Goal: Information Seeking & Learning: Find specific fact

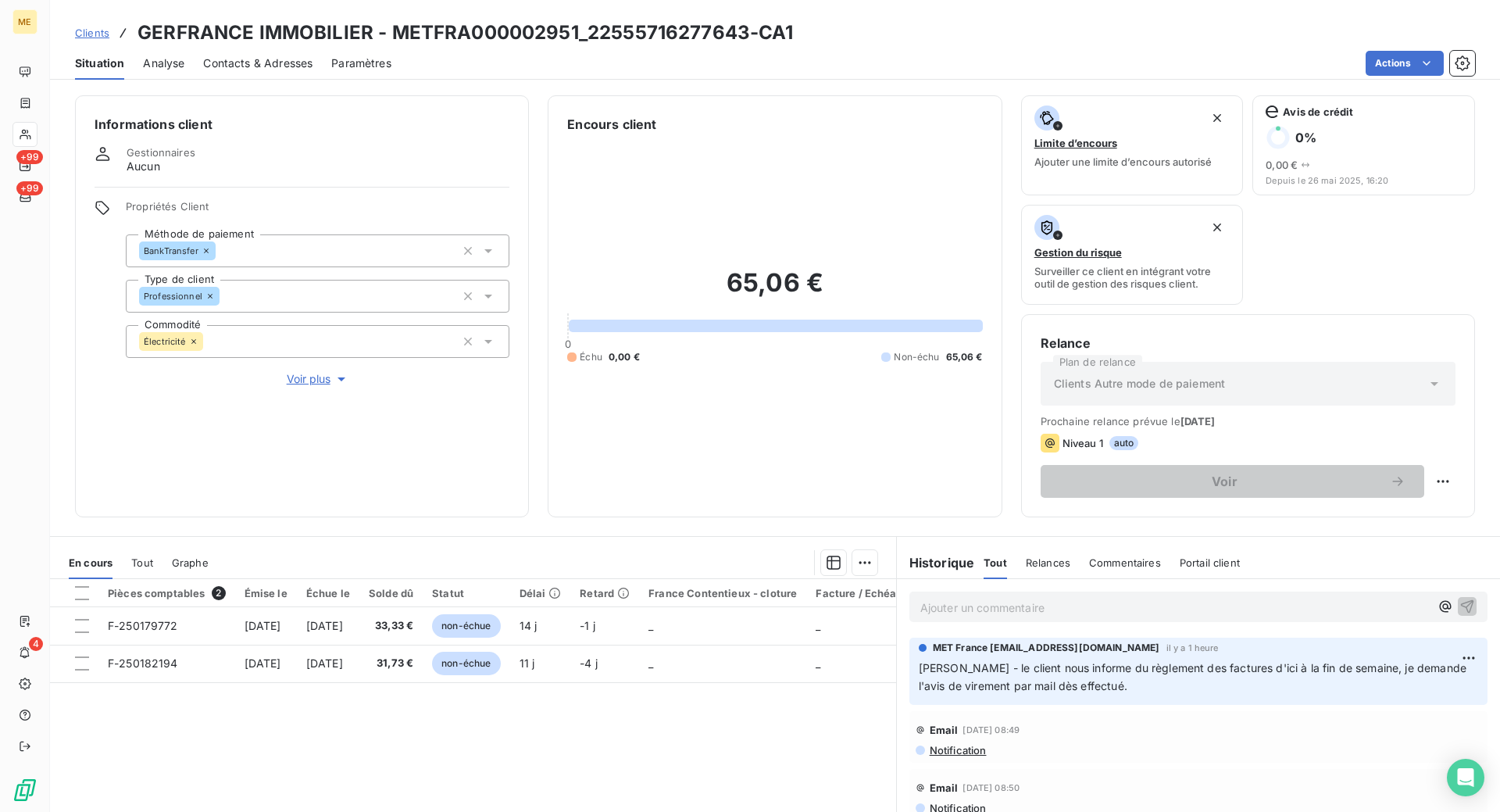
click at [97, 33] on span "Clients" at bounding box center [92, 33] width 34 height 12
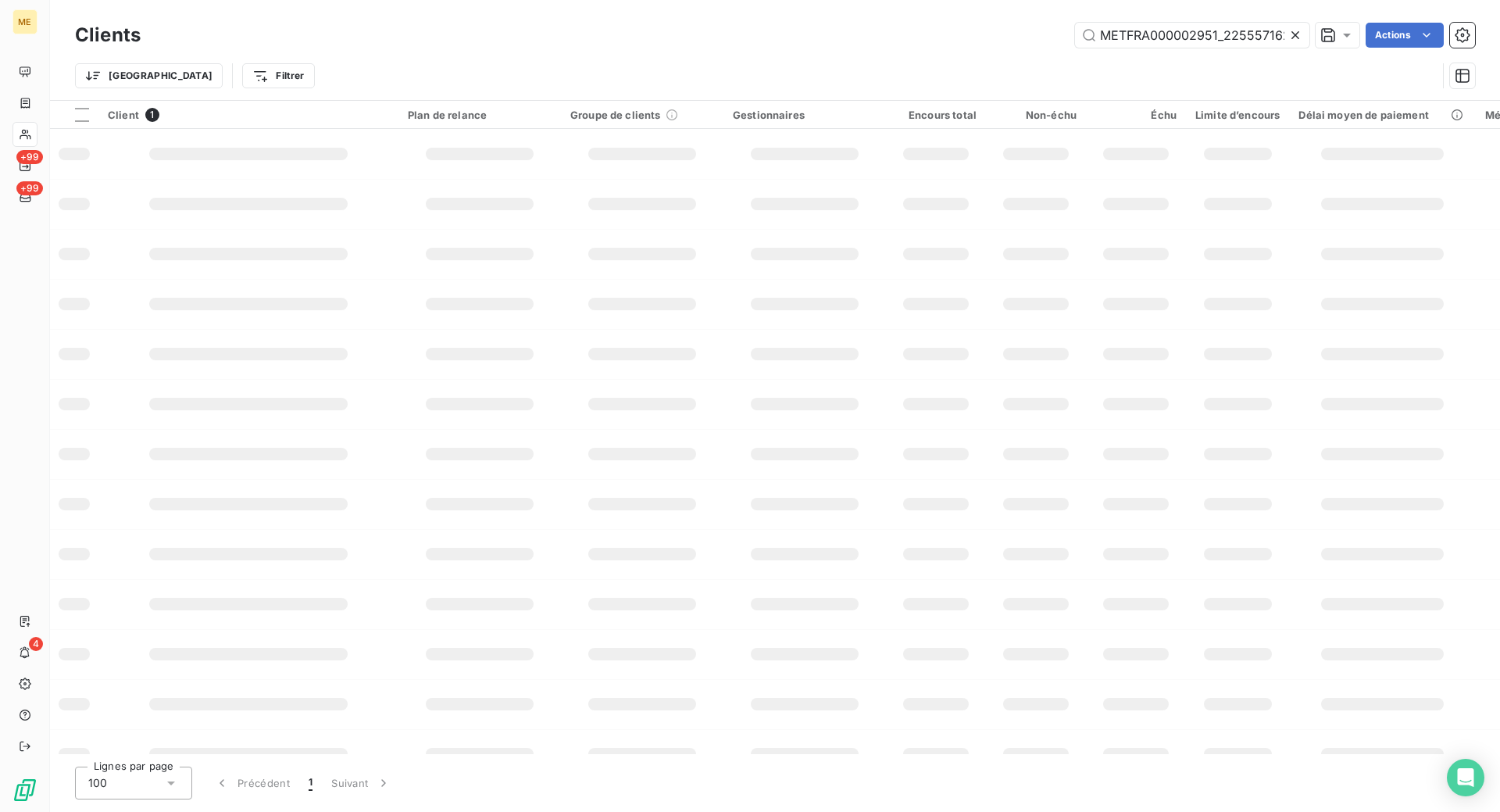
scroll to position [0, 42]
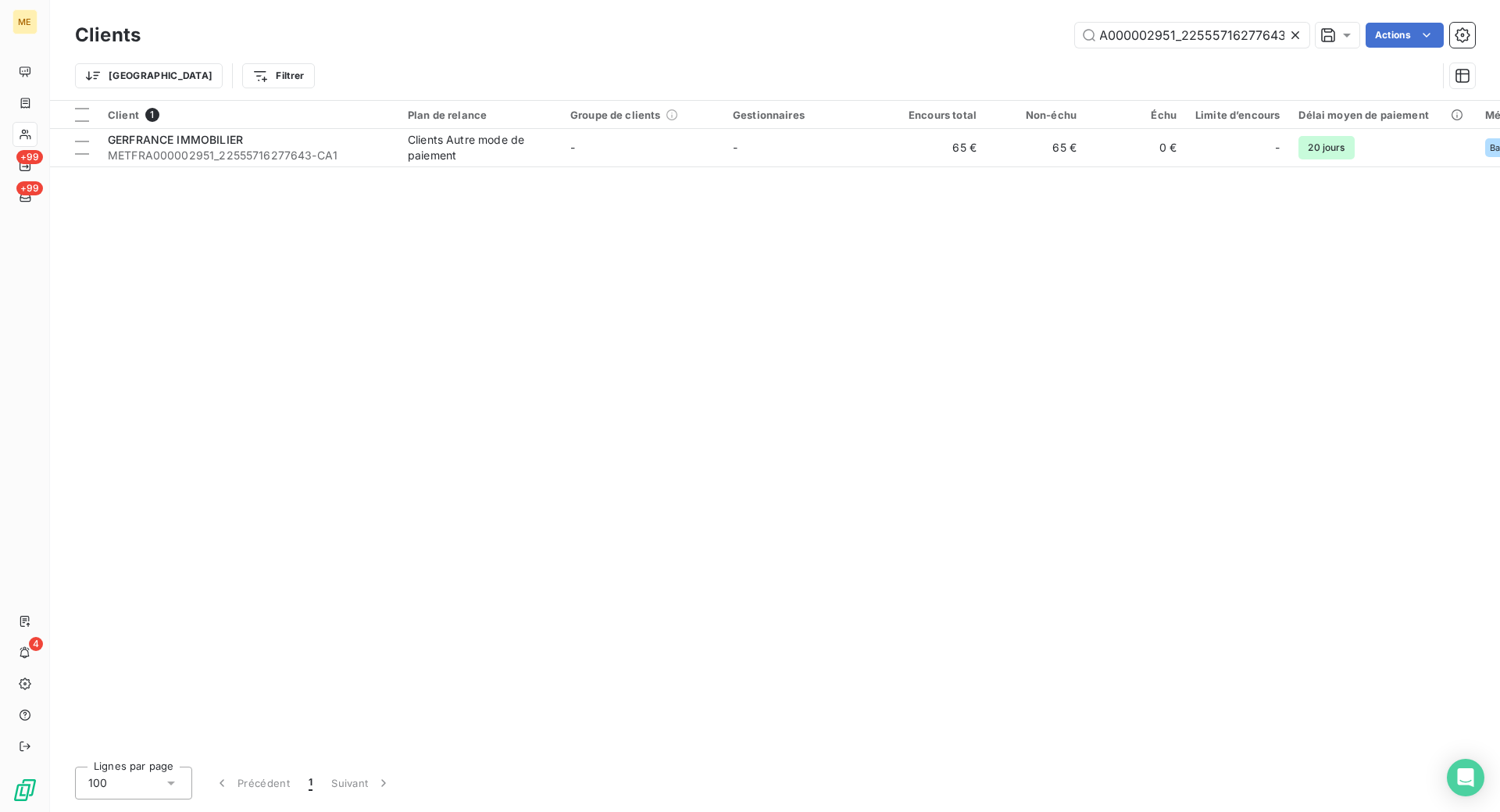
click at [1295, 35] on icon at bounding box center [1295, 35] width 8 height 8
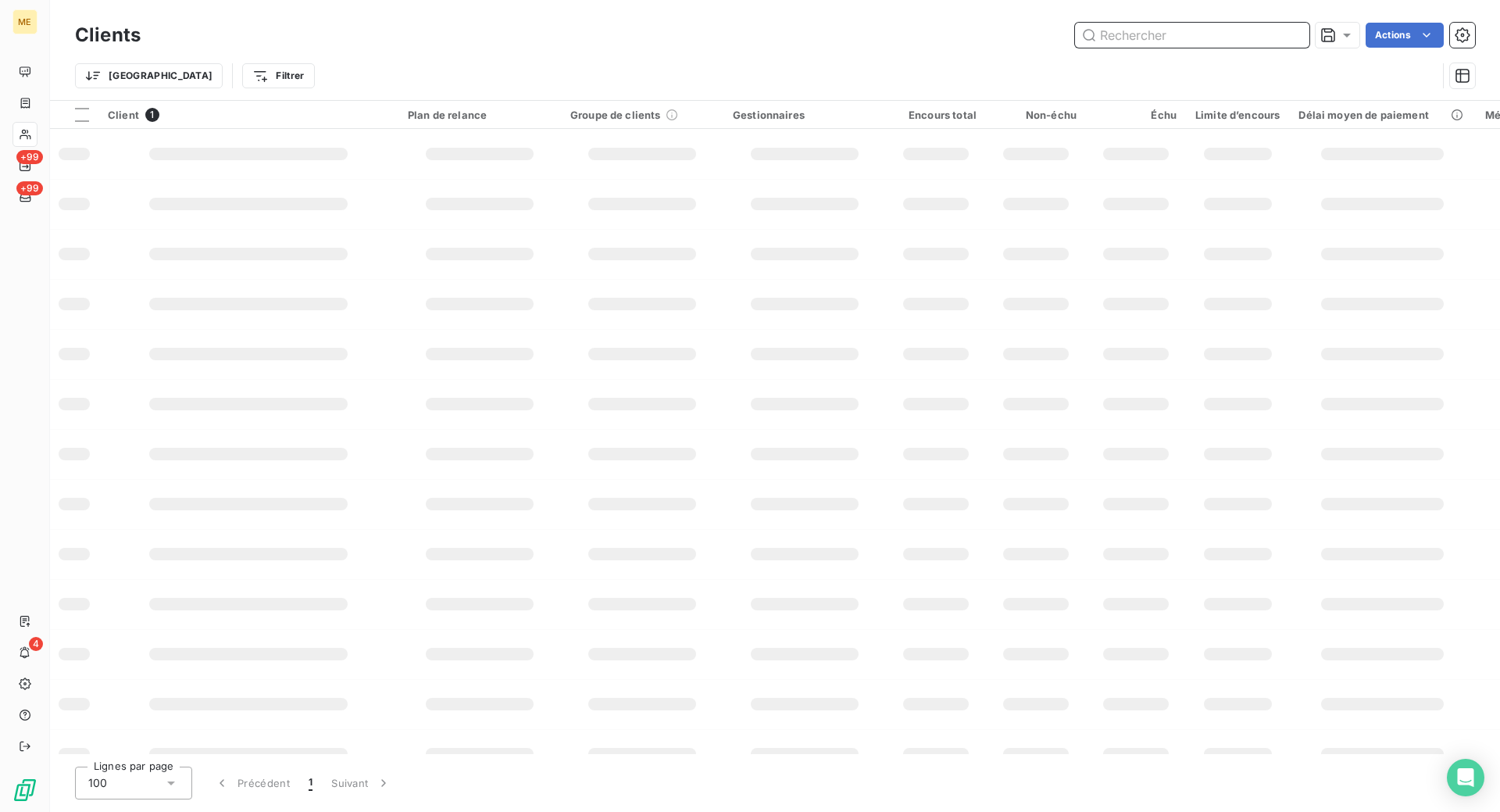
click at [1133, 32] on input "text" at bounding box center [1192, 35] width 234 height 25
paste input "30000420296807"
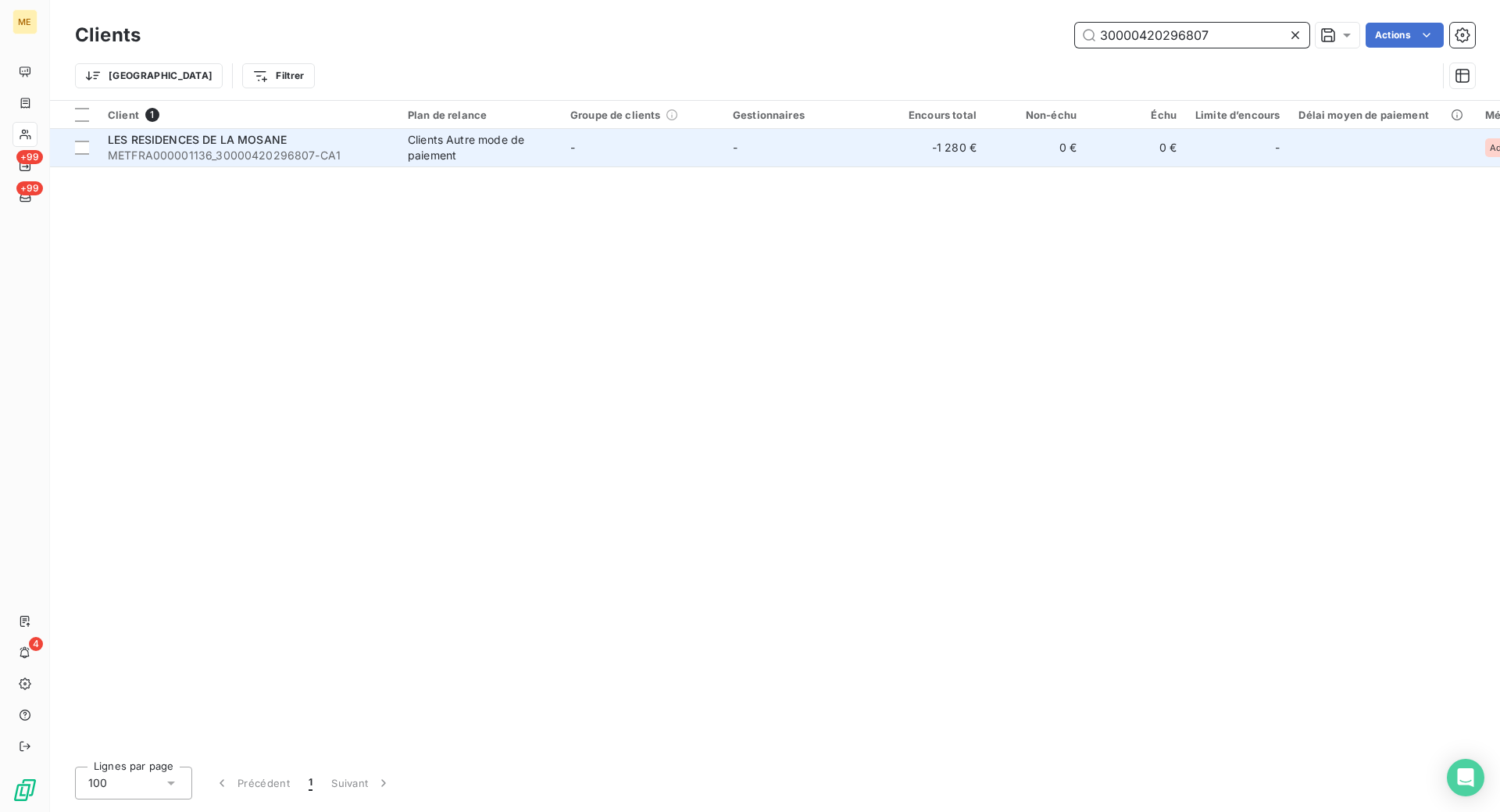
type input "30000420296807"
click at [493, 156] on div "Clients Autre mode de paiement" at bounding box center [479, 147] width 143 height 32
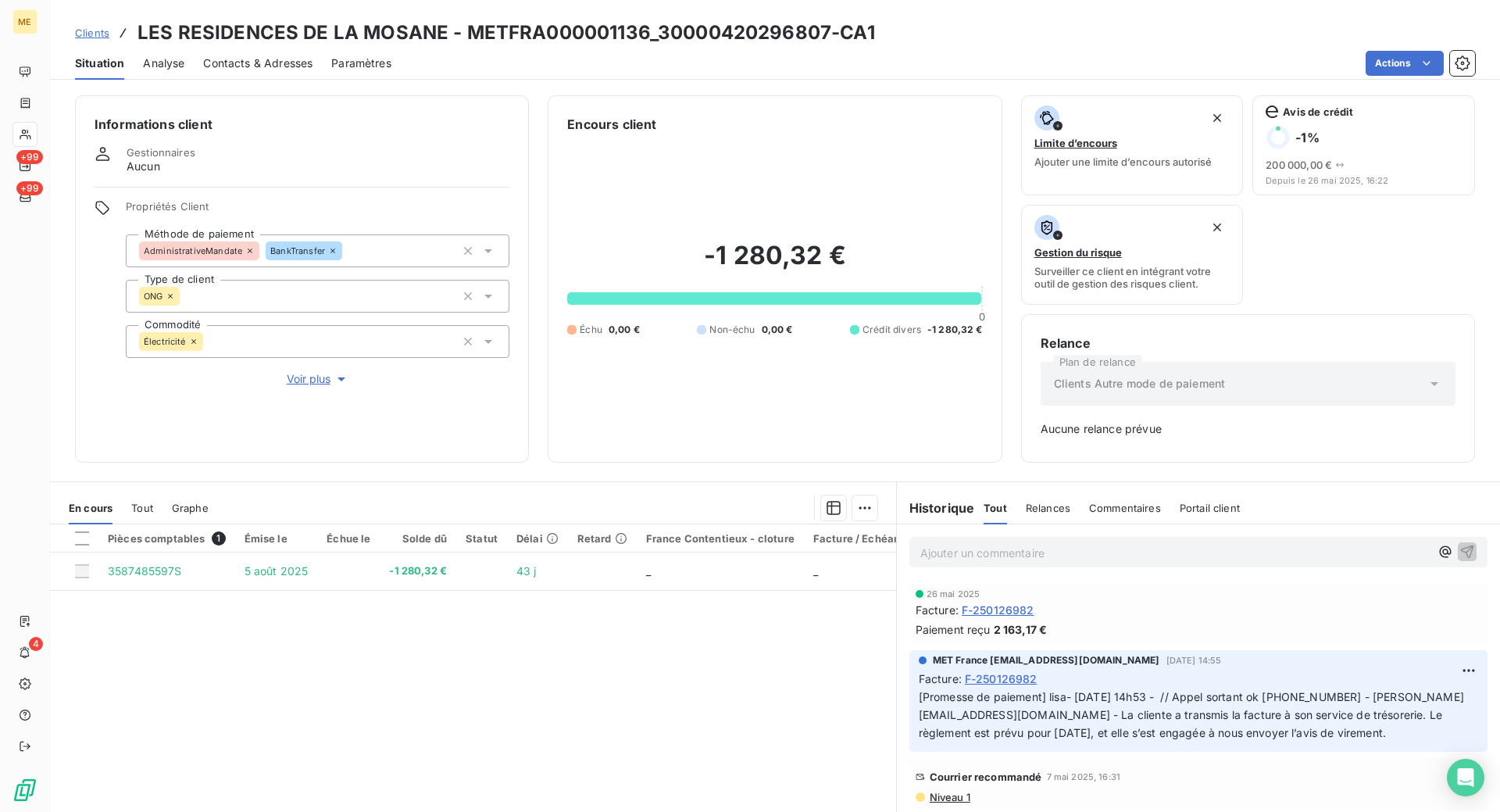
click at [715, 711] on div "Pièces comptables 1 Émise le Échue le Solde dû Statut Délai Retard France Conte…" at bounding box center [473, 674] width 847 height 300
click at [995, 612] on span "F-250126982" at bounding box center [999, 609] width 73 height 16
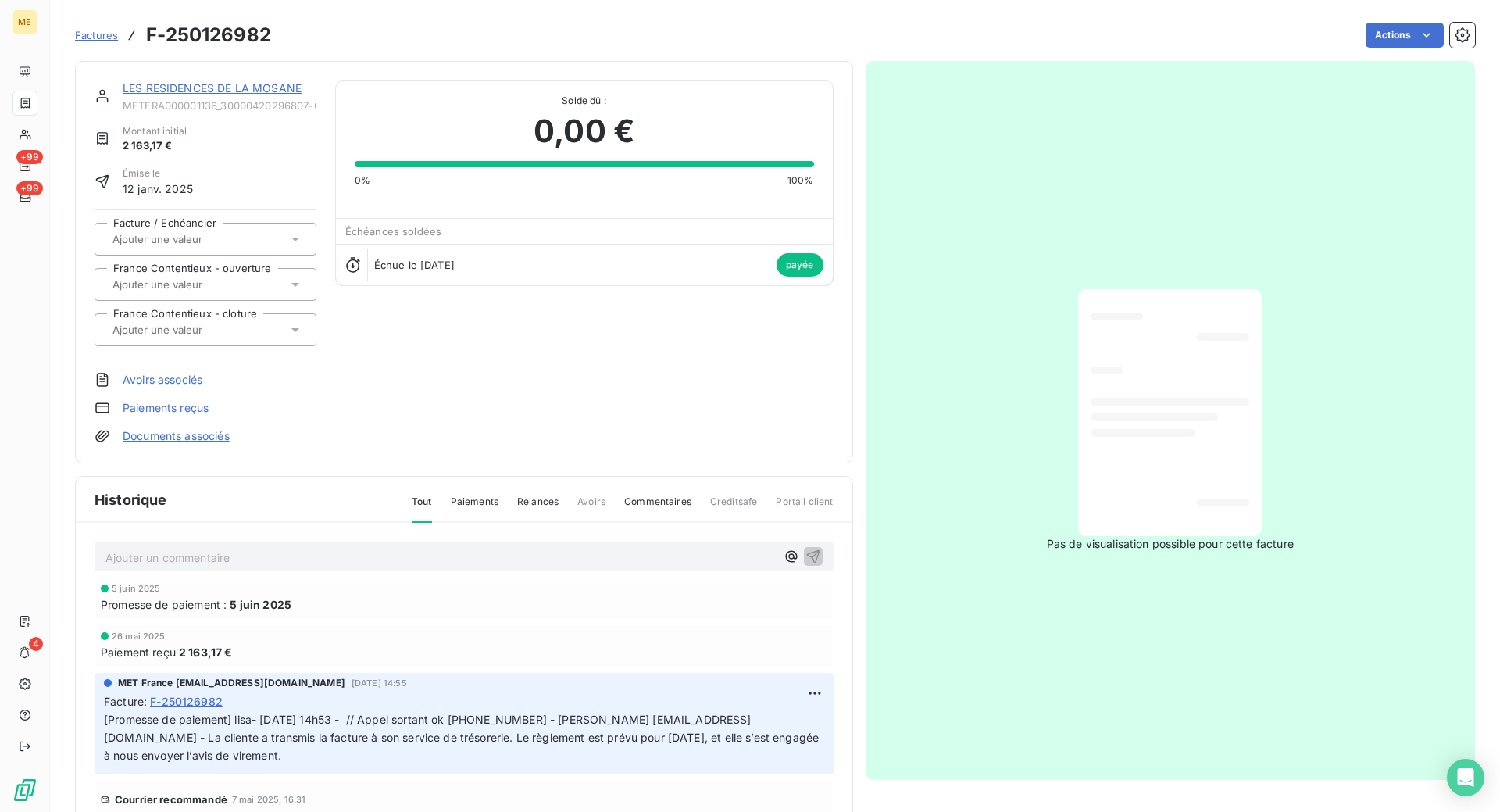
click at [231, 92] on link "LES RESIDENCES DE LA MOSANE" at bounding box center [211, 88] width 179 height 13
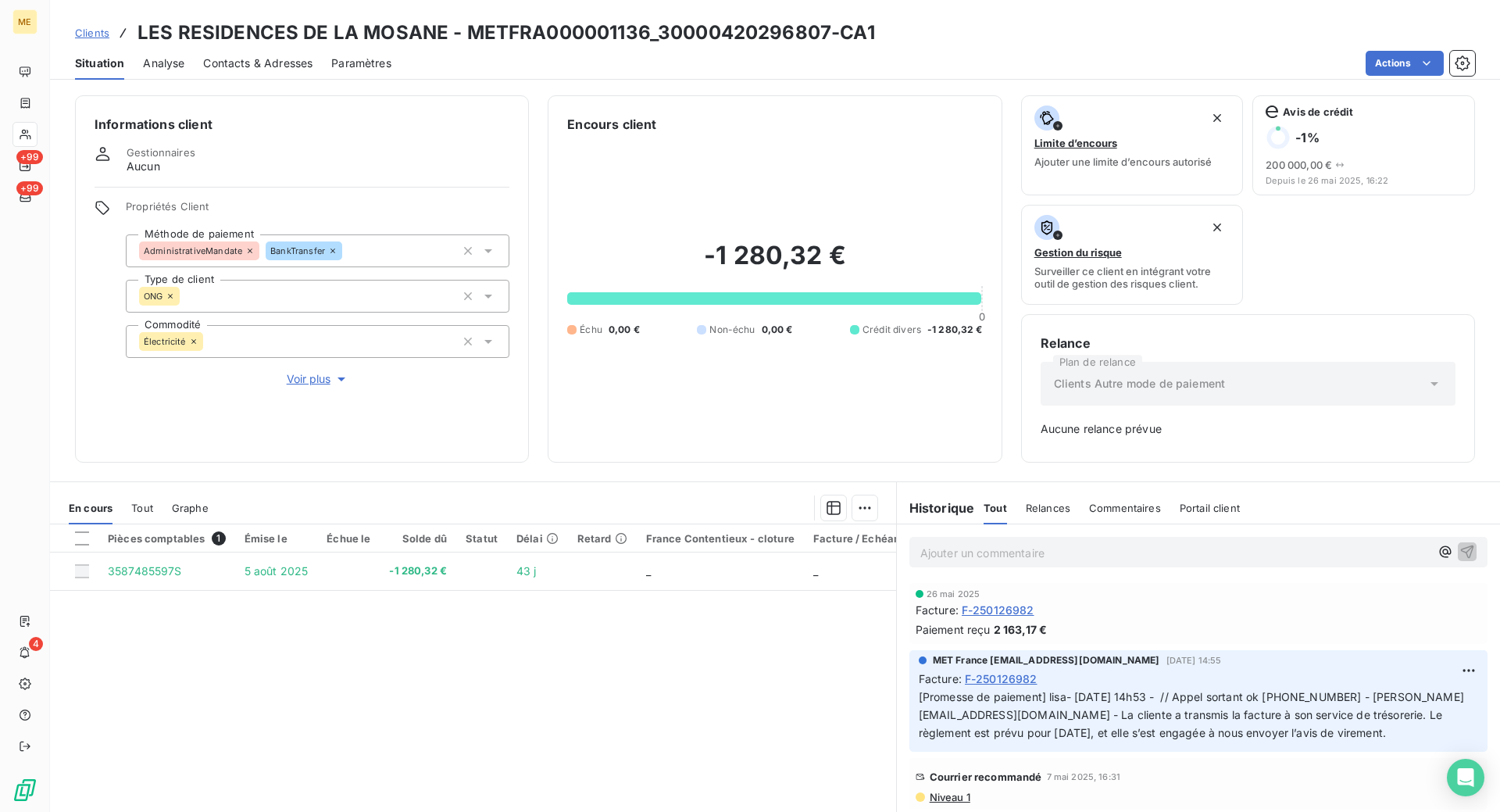
click at [517, 777] on div "Pièces comptables 1 Émise le Échue le Solde dû Statut Délai Retard France Conte…" at bounding box center [473, 674] width 847 height 300
click at [139, 509] on span "Tout" at bounding box center [142, 507] width 22 height 12
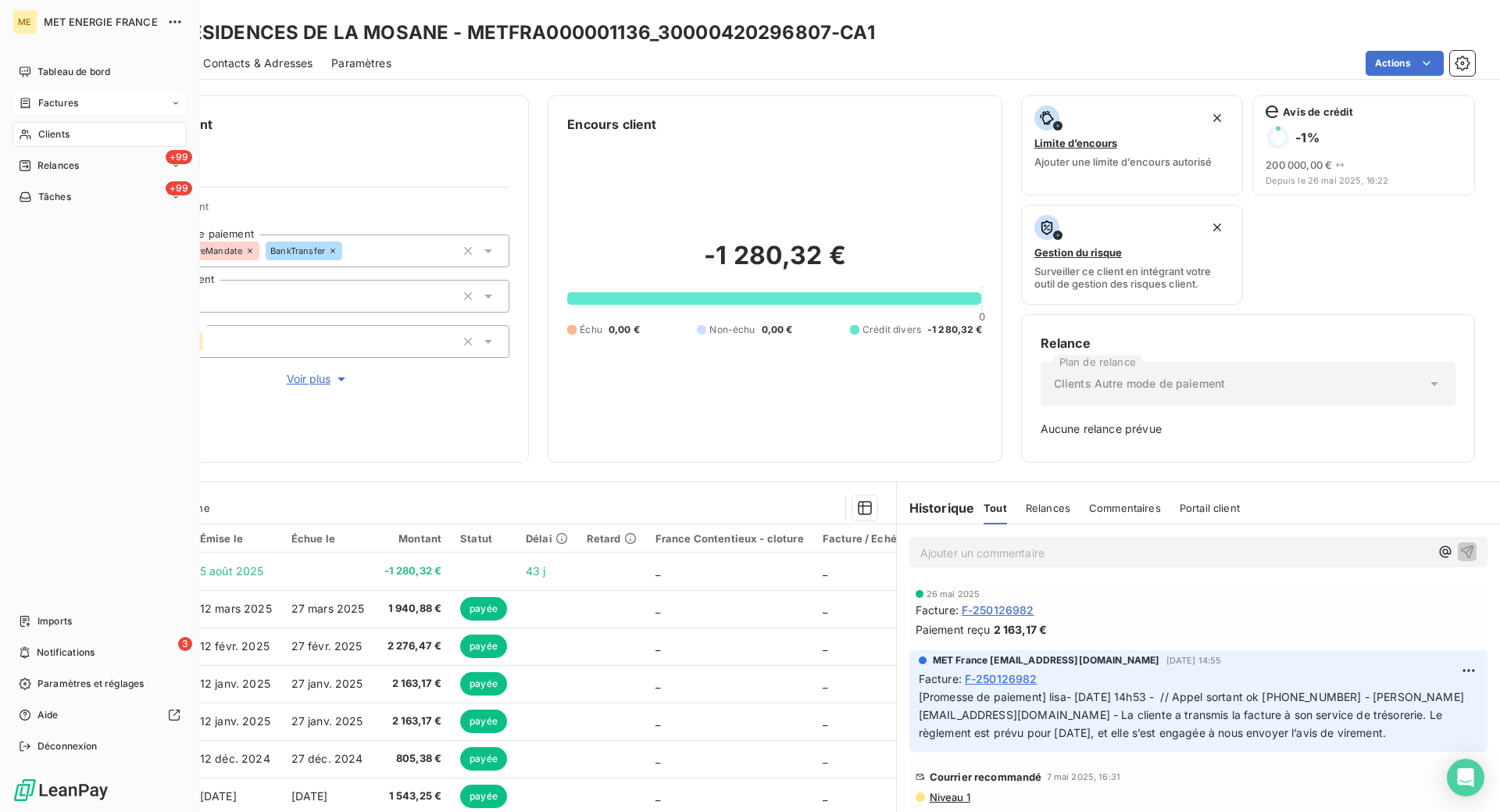
click at [28, 110] on div "Factures" at bounding box center [99, 103] width 174 height 25
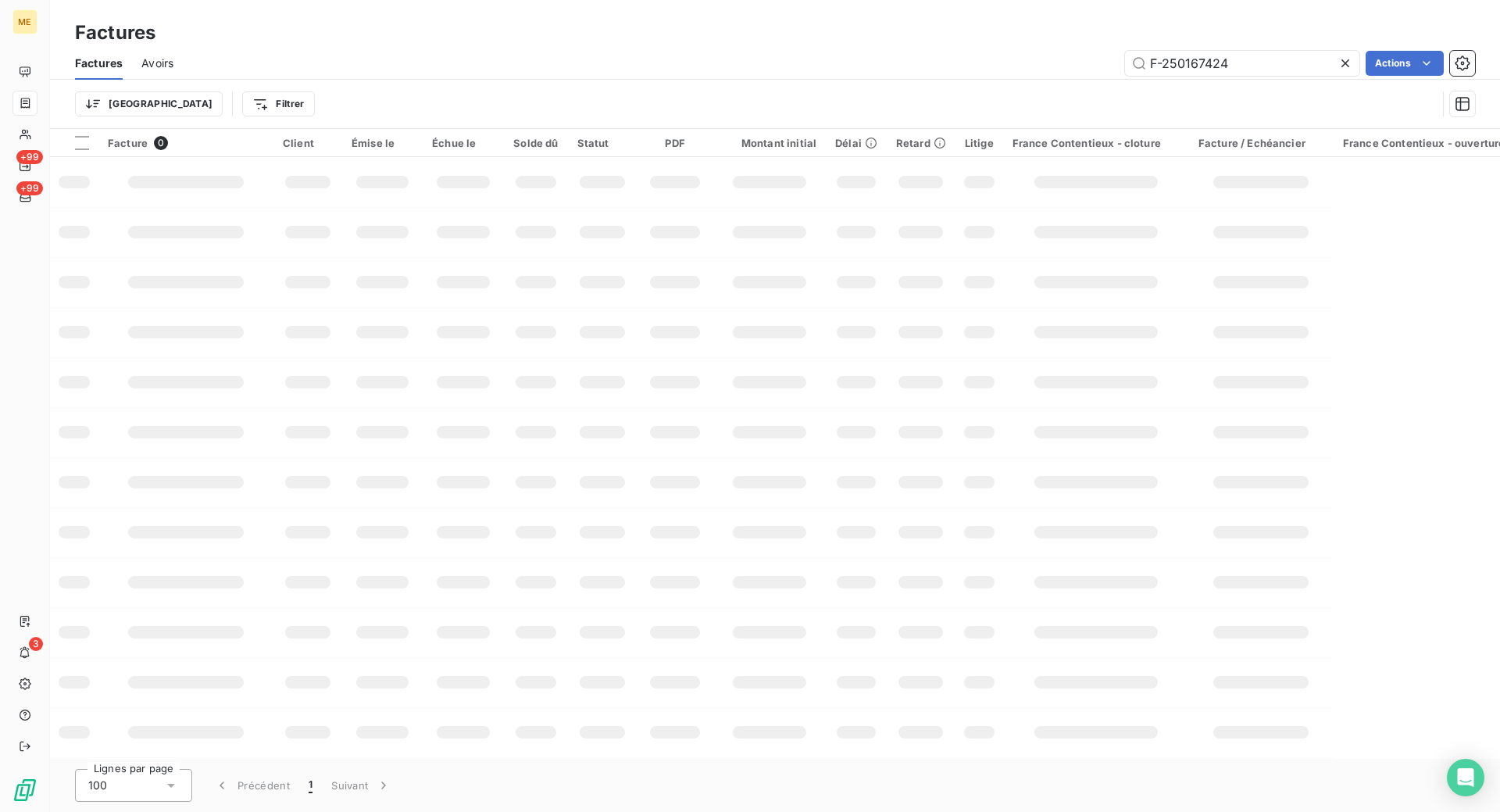
click at [1346, 63] on icon at bounding box center [1345, 63] width 15 height 15
click at [1249, 66] on input "text" at bounding box center [1242, 63] width 234 height 25
paste input "F-250178546"
type input "F-250178546"
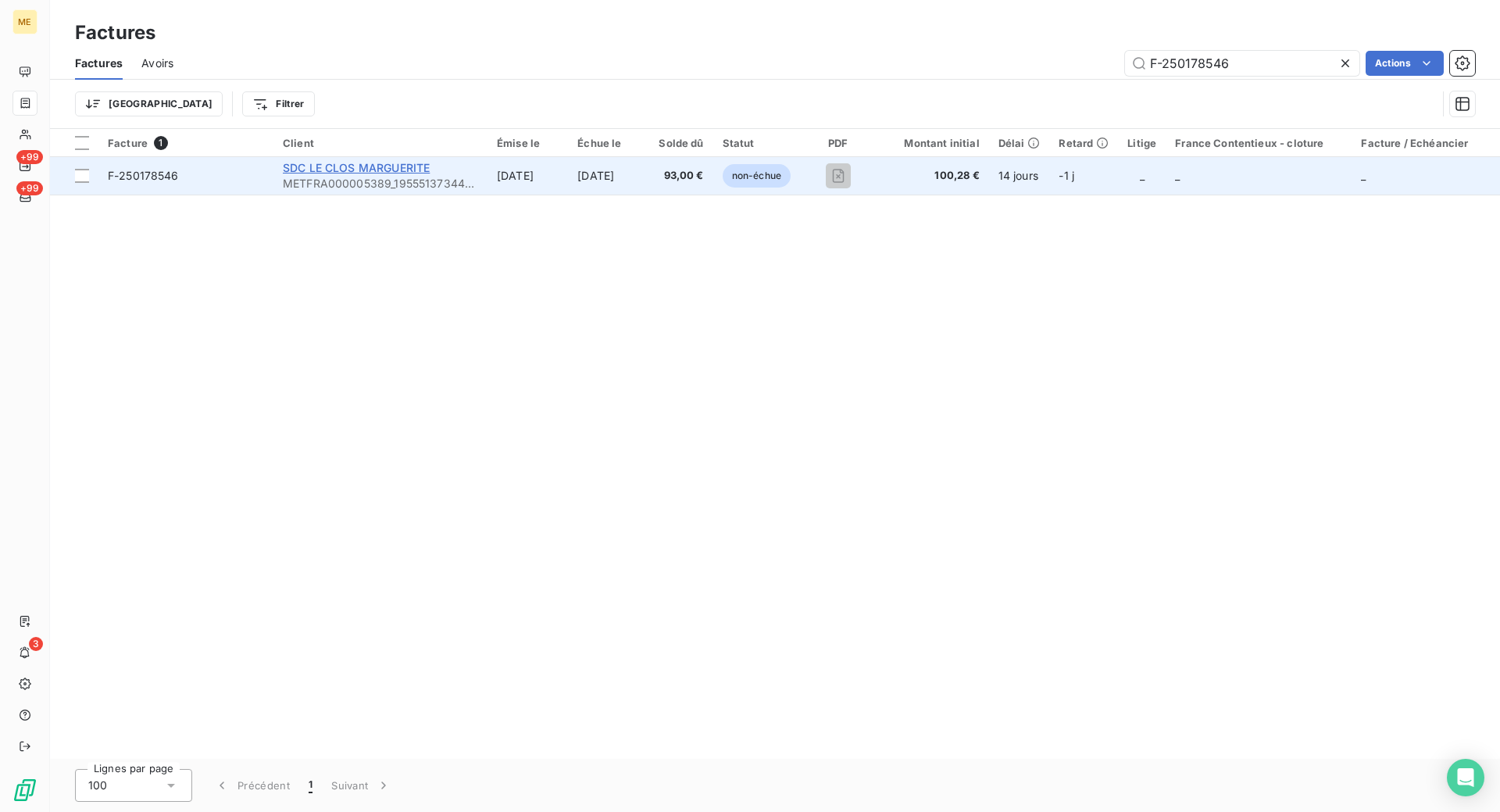
click at [343, 161] on span "SDC LE CLOS MARGUERITE" at bounding box center [357, 167] width 147 height 13
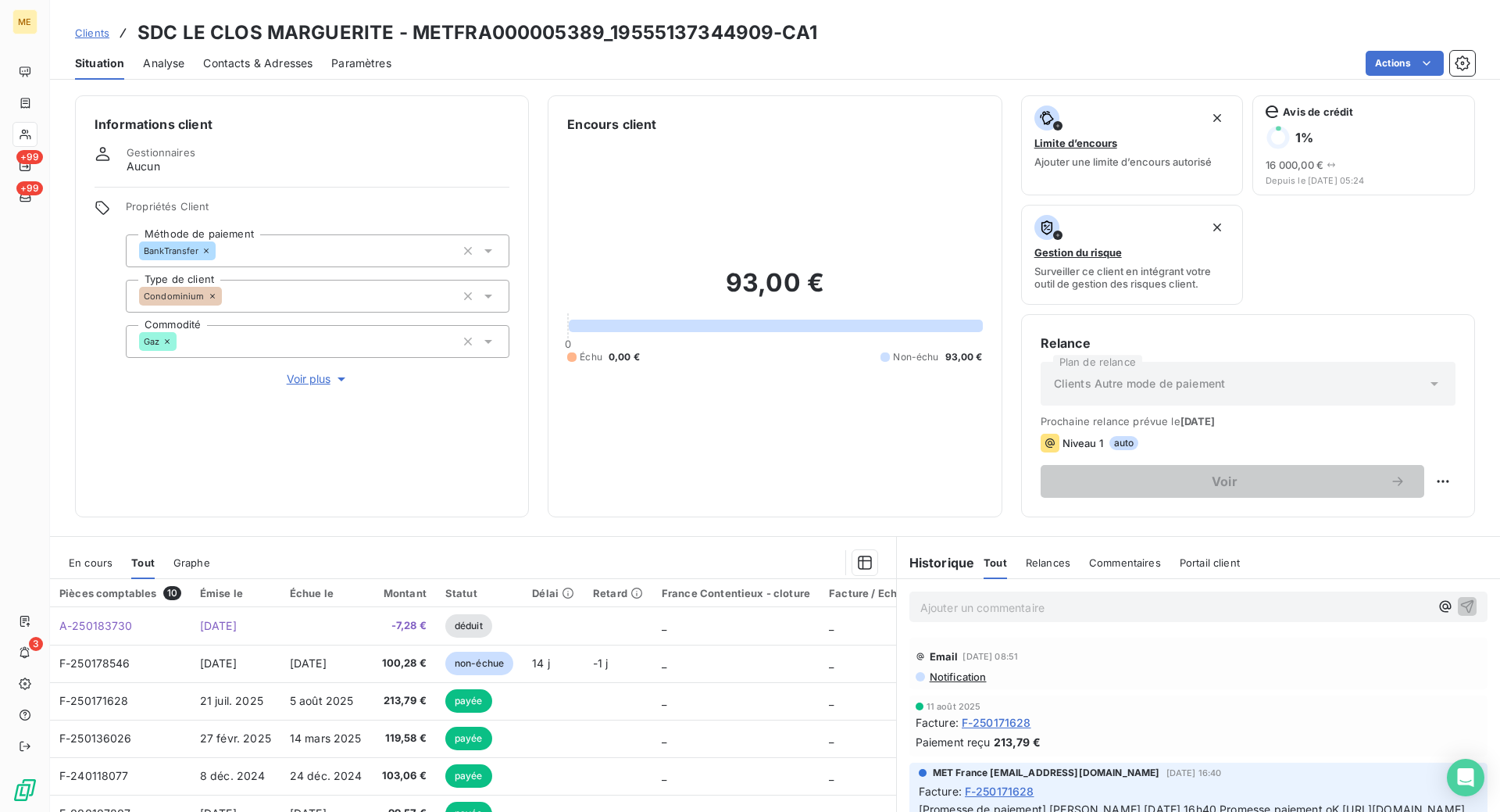
click at [106, 561] on span "En cours" at bounding box center [91, 562] width 44 height 12
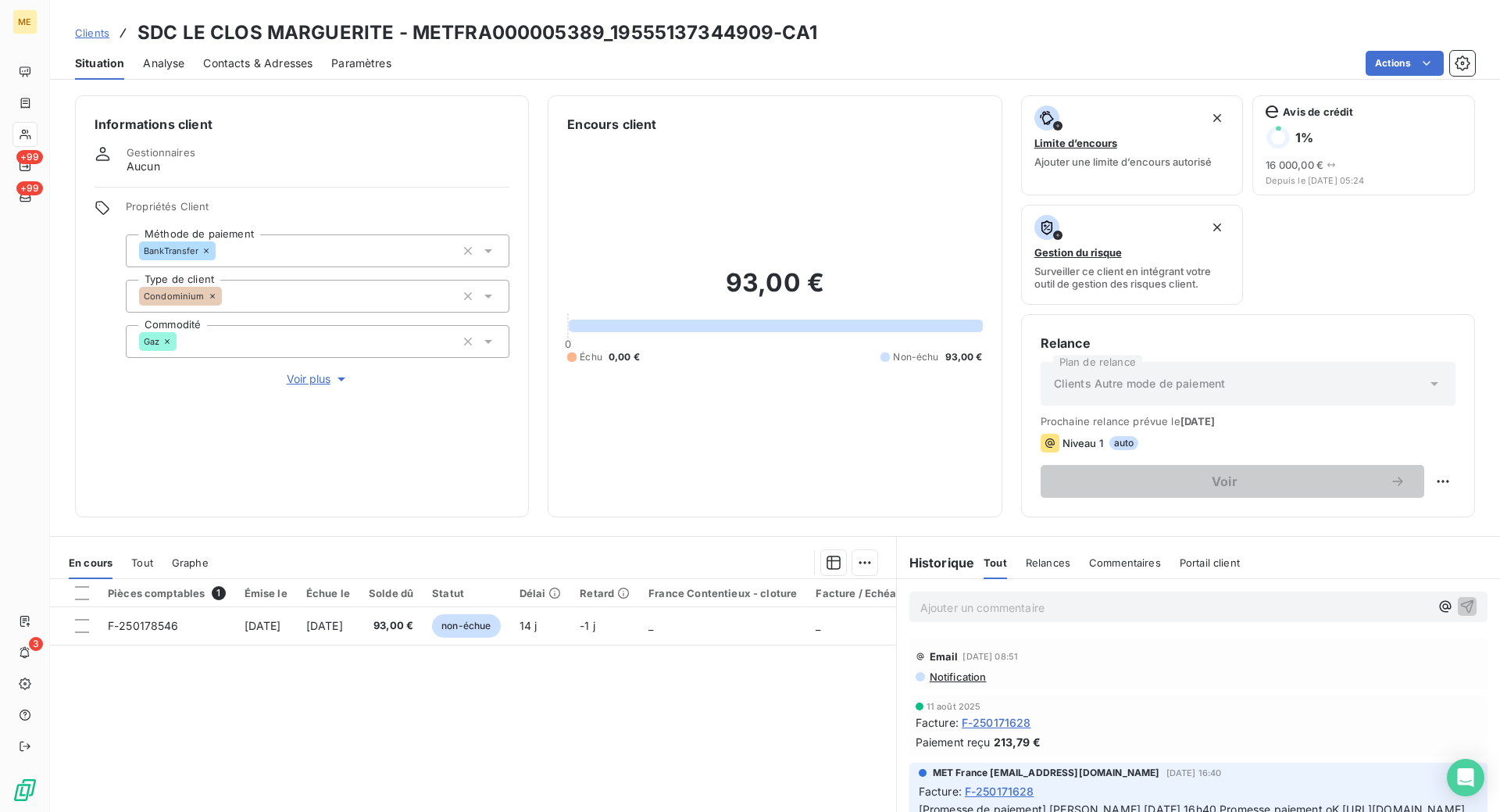
drag, startPoint x: 531, startPoint y: 689, endPoint x: 410, endPoint y: 652, distance: 126.5
click at [531, 688] on div "Pièces comptables 1 Émise le Échue le Solde dû Statut Délai Retard France Conte…" at bounding box center [473, 729] width 847 height 300
click at [229, 62] on span "Contacts & Adresses" at bounding box center [257, 63] width 109 height 15
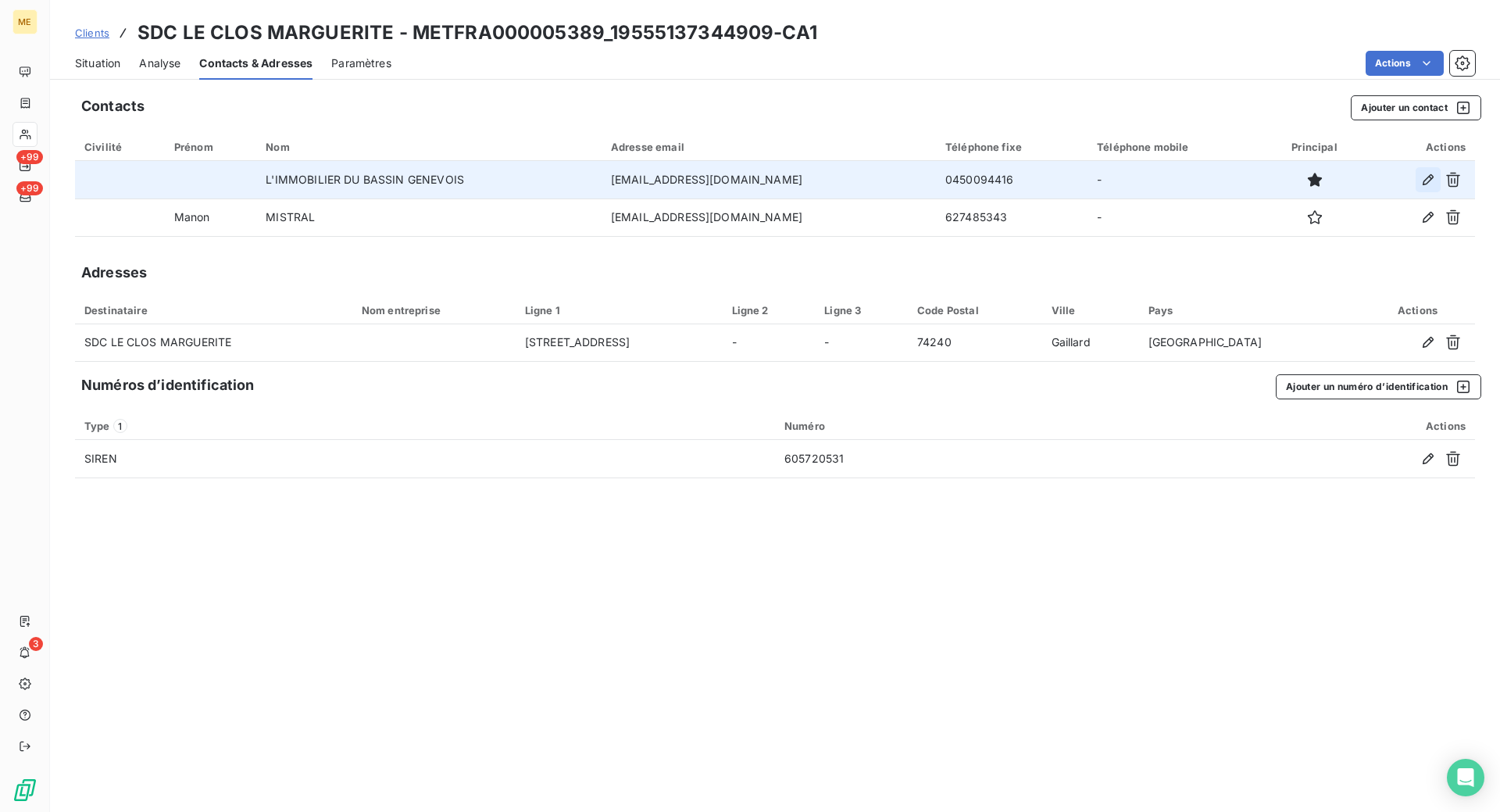
click at [1427, 179] on icon "button" at bounding box center [1428, 179] width 11 height 11
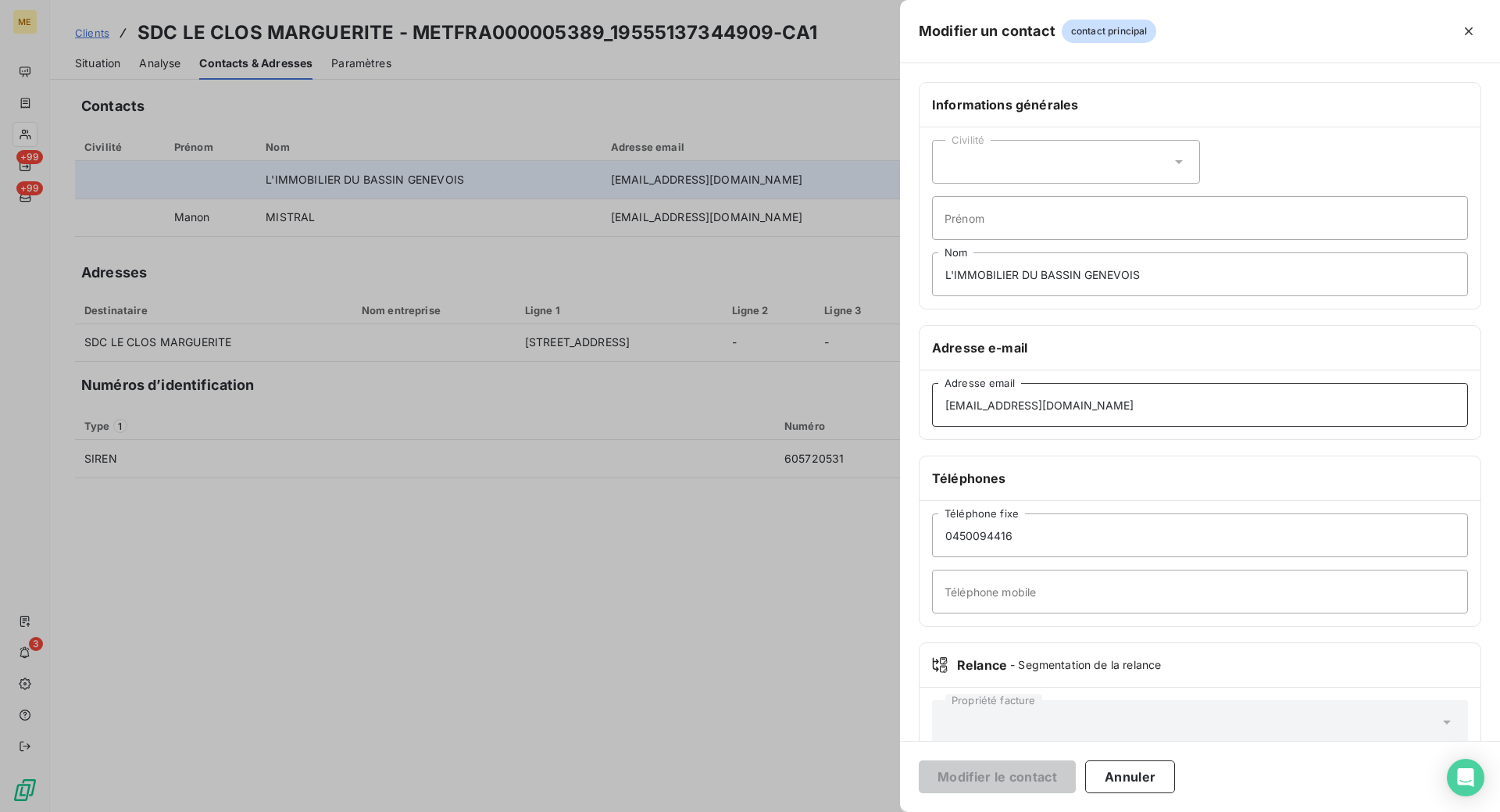
drag, startPoint x: 1049, startPoint y: 397, endPoint x: 882, endPoint y: 398, distance: 167.0
click at [882, 811] on div "Modifier un contact contact principal Informations générales Civilité Prénom L'…" at bounding box center [750, 812] width 1500 height 0
paste input "compta"
type input "[EMAIL_ADDRESS][DOMAIN_NAME]"
click at [984, 776] on button "Modifier le contact" at bounding box center [998, 777] width 157 height 33
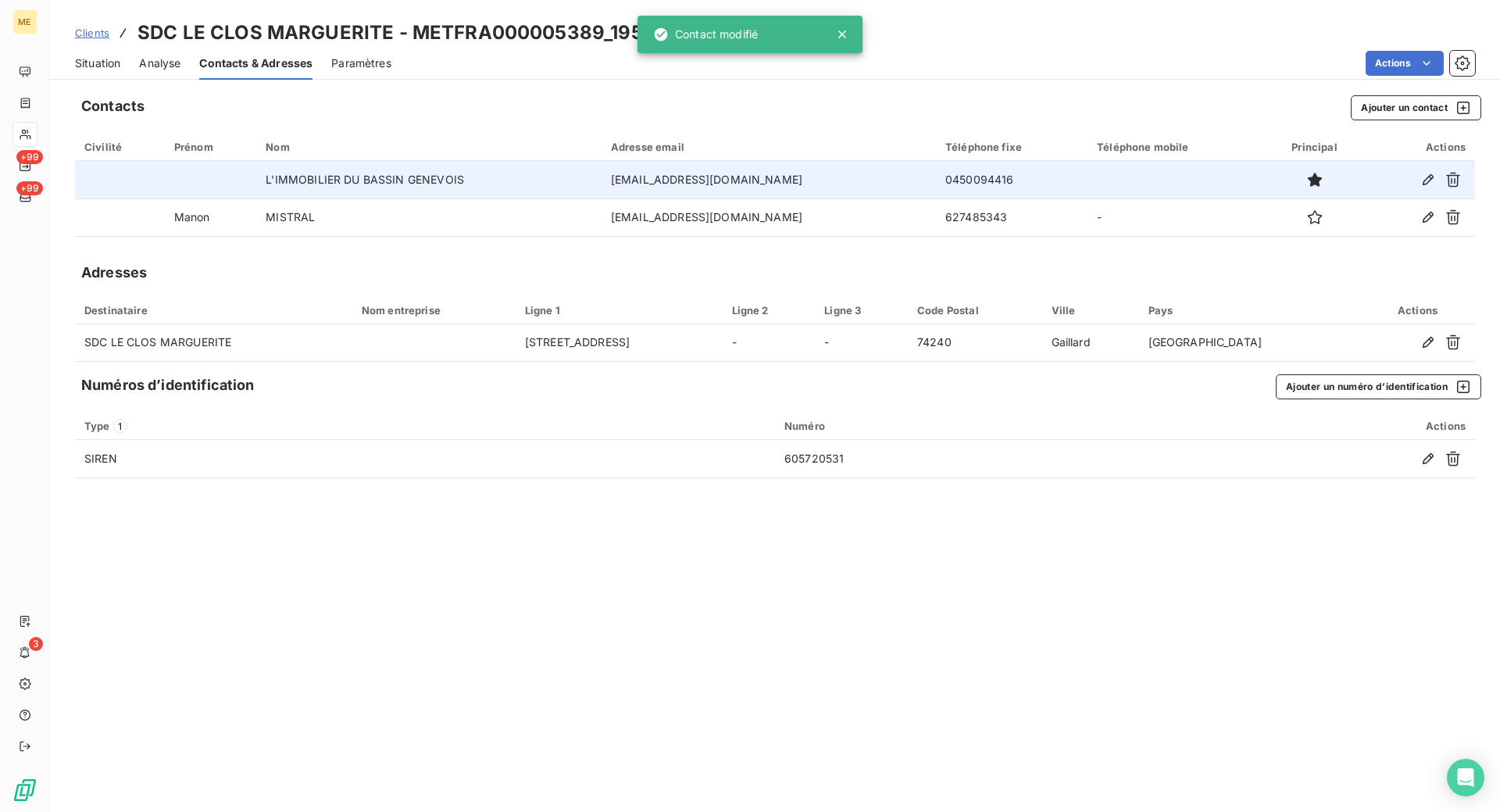
click at [560, 596] on div "Contacts Ajouter un contact Civilité Prénom Nom Adresse email Téléphone fixe Té…" at bounding box center [775, 449] width 1450 height 726
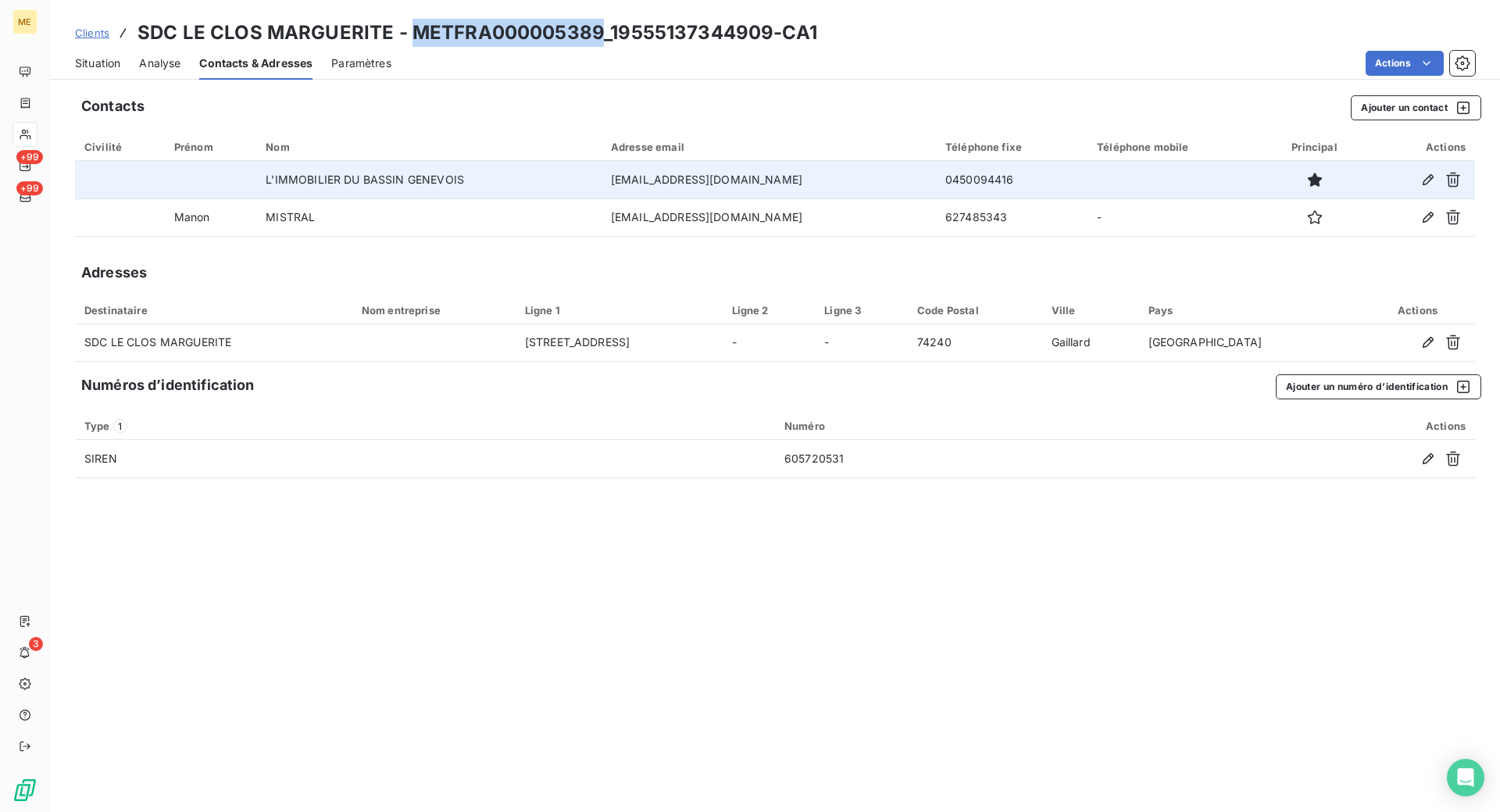
drag, startPoint x: 601, startPoint y: 28, endPoint x: 413, endPoint y: 28, distance: 188.0
click at [413, 28] on h3 "SDC LE CLOS MARGUERITE - METFRA000005389_19555137344909-CA1" at bounding box center [477, 33] width 680 height 28
copy h3 "METFRA000005389"
drag, startPoint x: 769, startPoint y: 29, endPoint x: 608, endPoint y: 25, distance: 161.0
click at [608, 25] on h3 "SDC LE CLOS MARGUERITE - METFRA000005389_19555137344909-CA1" at bounding box center [477, 33] width 680 height 28
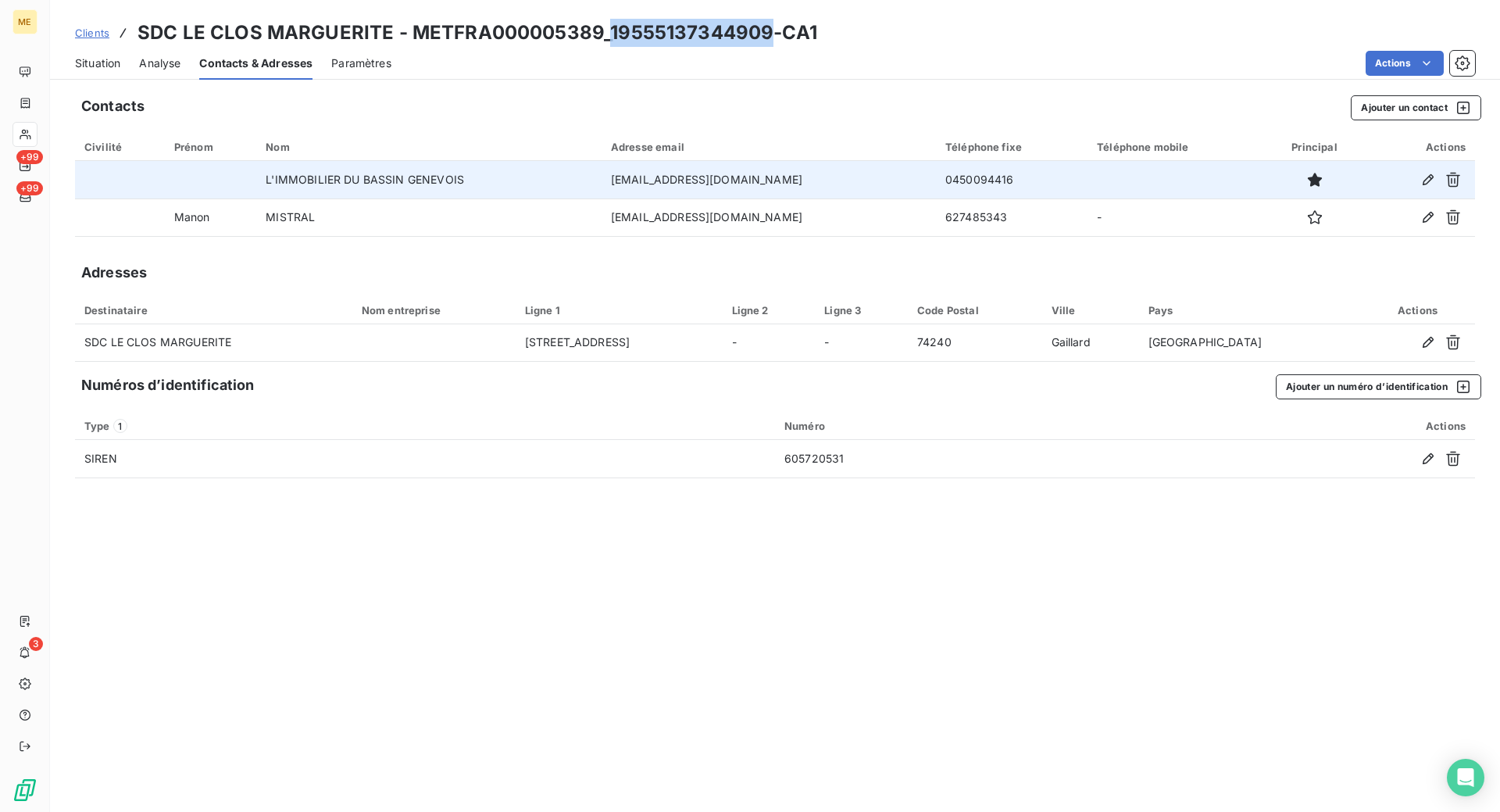
copy h3 "19555137344909"
click at [122, 67] on div "Situation Analyse Contacts & Adresses Paramètres Actions" at bounding box center [775, 63] width 1450 height 33
click at [118, 64] on span "Situation" at bounding box center [97, 63] width 45 height 15
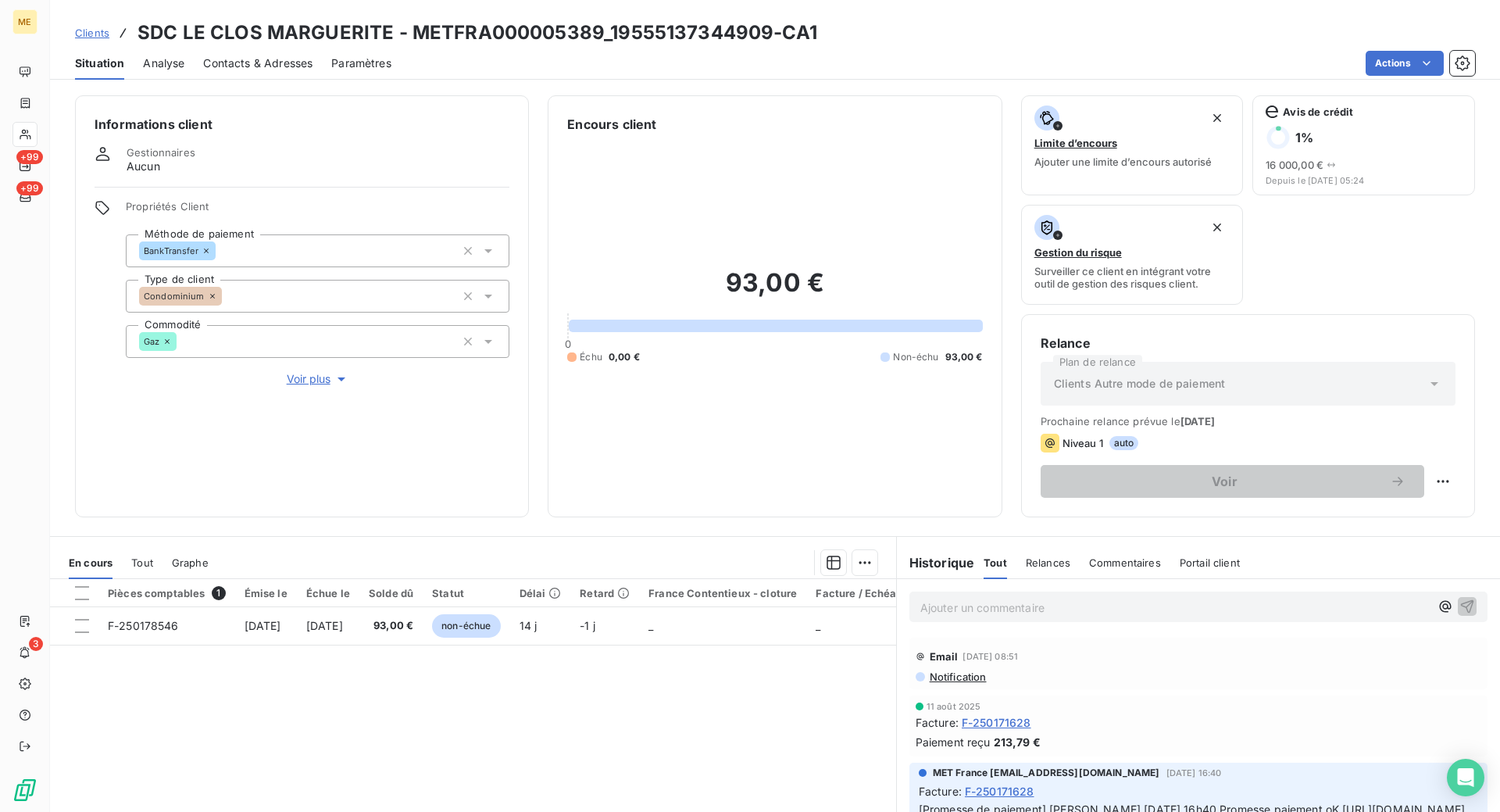
click at [270, 70] on span "Contacts & Adresses" at bounding box center [257, 63] width 109 height 15
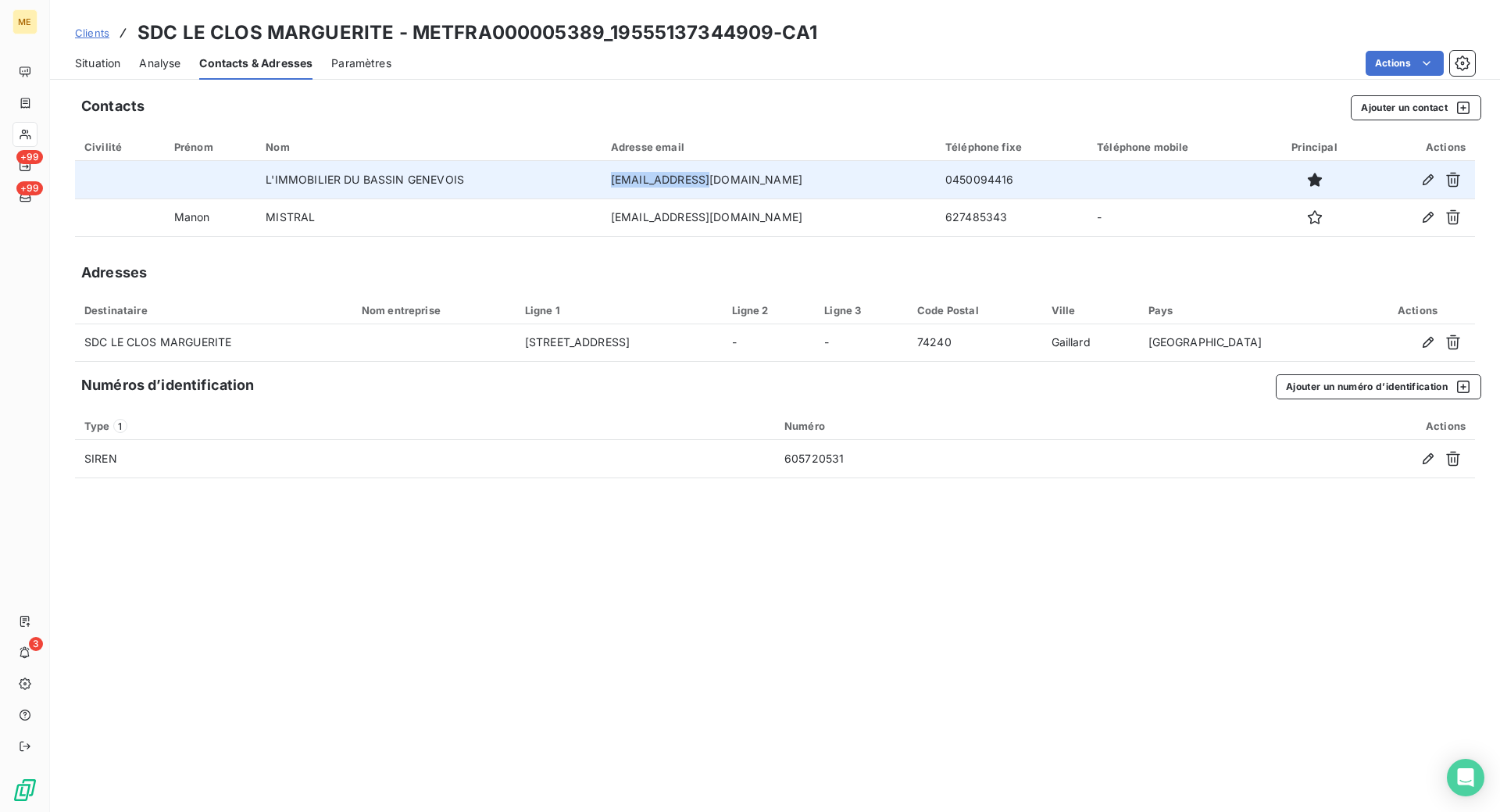
drag, startPoint x: 765, startPoint y: 179, endPoint x: 673, endPoint y: 182, distance: 92.0
click at [673, 182] on td "[EMAIL_ADDRESS][DOMAIN_NAME]" at bounding box center [769, 179] width 335 height 37
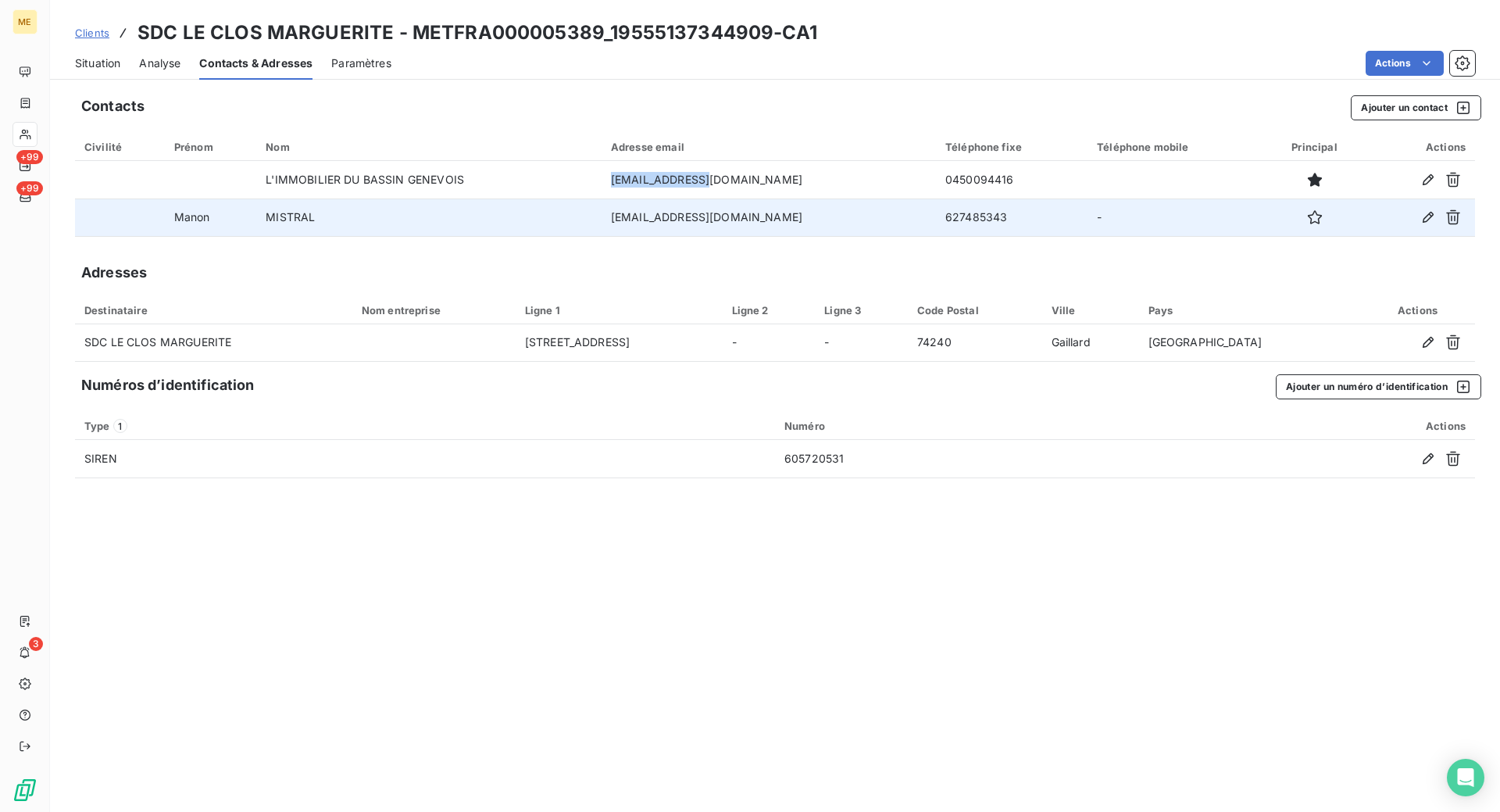
copy td "[EMAIL_ADDRESS][DOMAIN_NAME]"
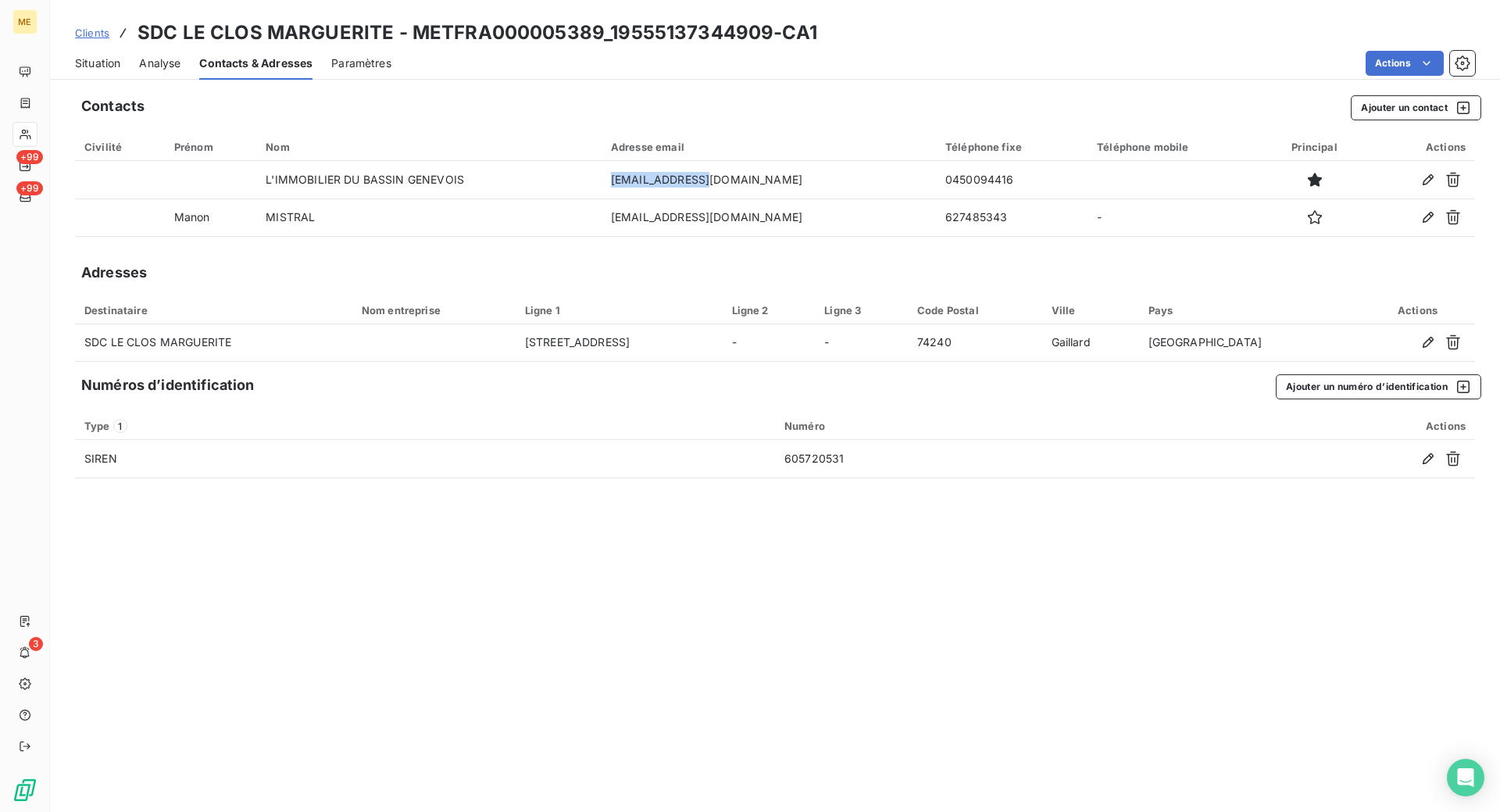
click at [101, 57] on span "Situation" at bounding box center [97, 63] width 45 height 15
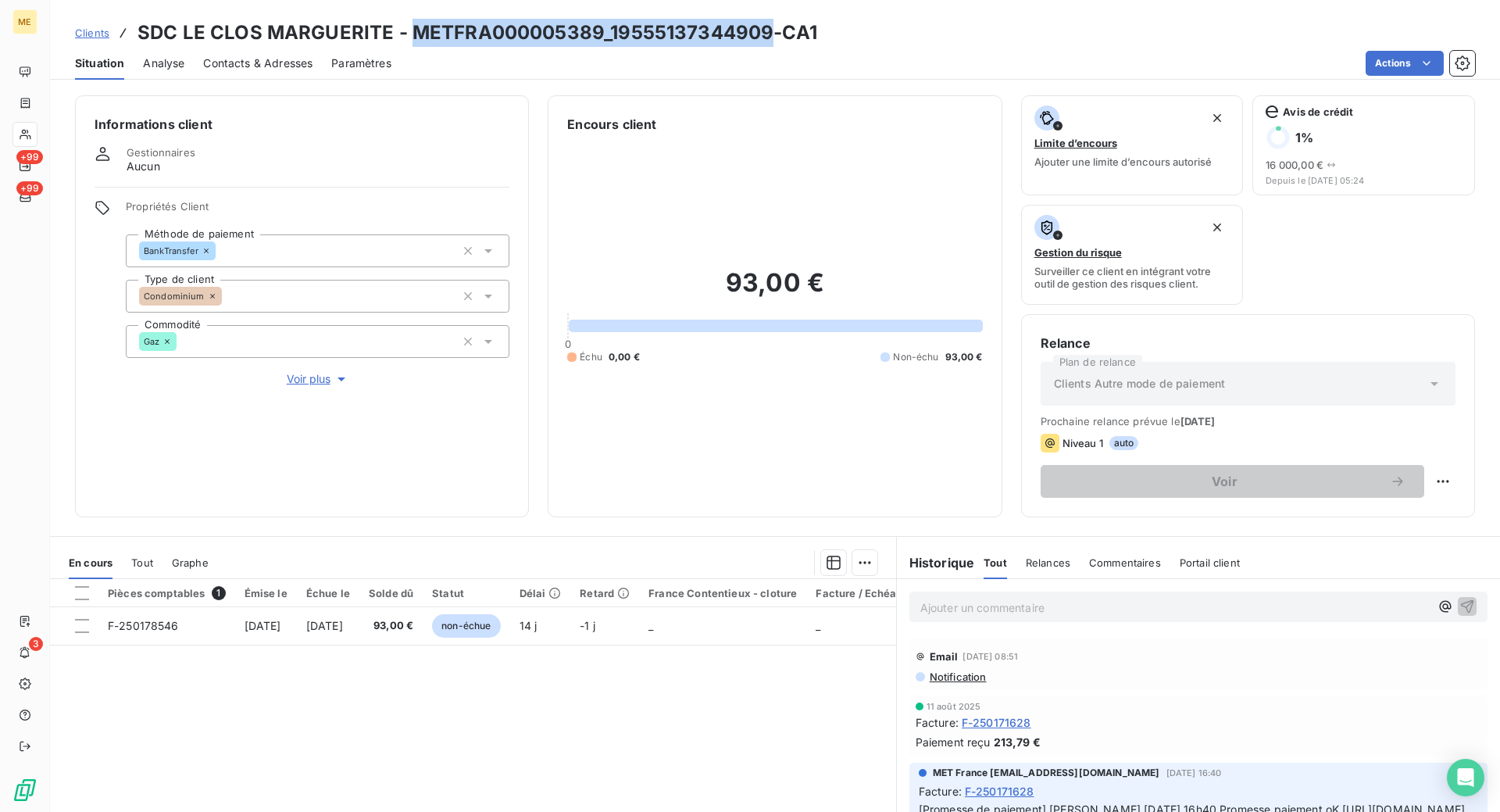
drag, startPoint x: 767, startPoint y: 33, endPoint x: 412, endPoint y: 25, distance: 355.1
click at [412, 25] on h3 "SDC LE CLOS MARGUERITE - METFRA000005389_19555137344909-CA1" at bounding box center [477, 33] width 680 height 28
copy h3 "METFRA000005389_19555137344909"
drag, startPoint x: 707, startPoint y: 57, endPoint x: 733, endPoint y: 44, distance: 29.1
click at [707, 57] on div "Actions" at bounding box center [942, 63] width 1065 height 25
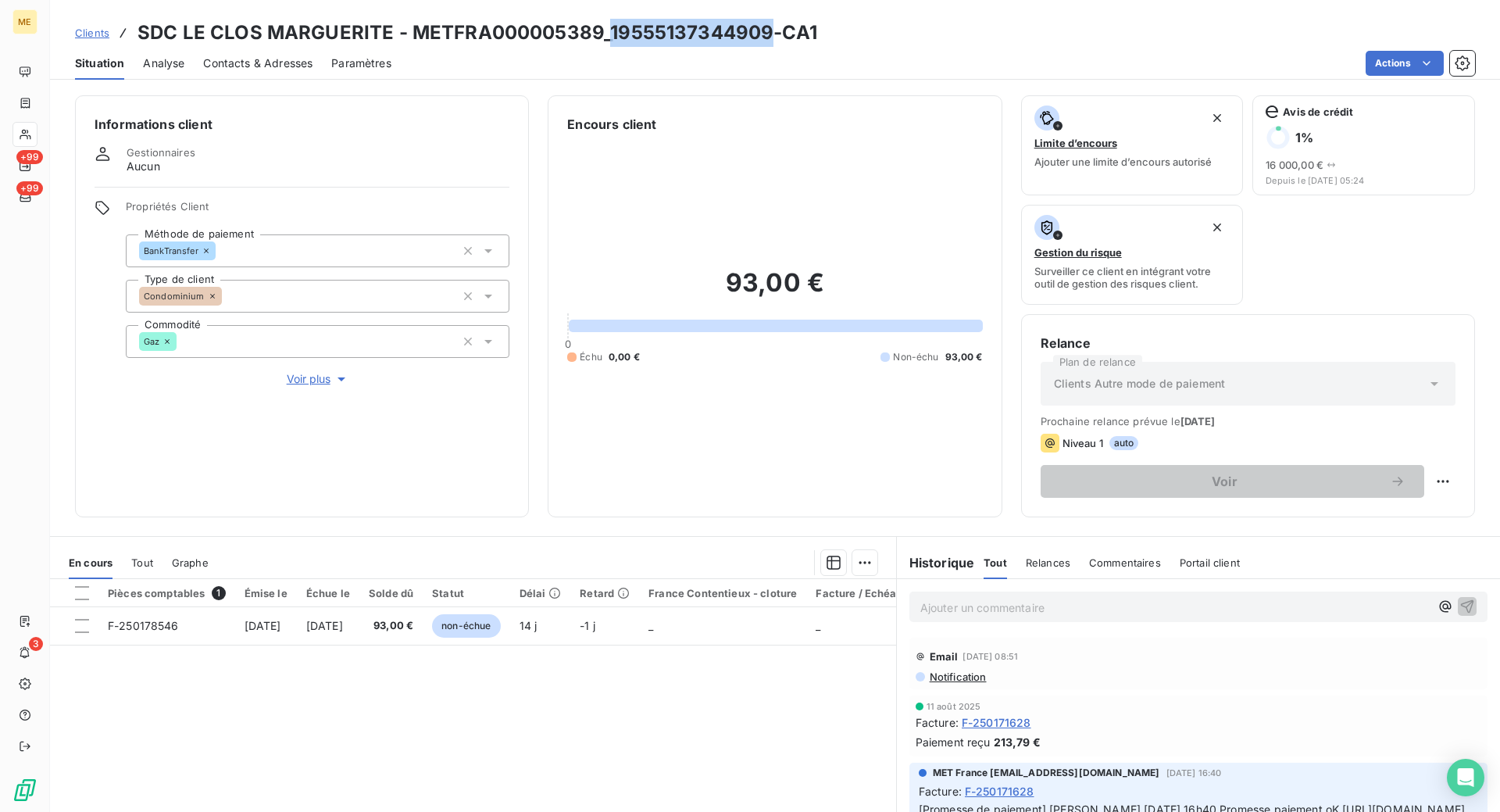
drag, startPoint x: 766, startPoint y: 32, endPoint x: 608, endPoint y: 32, distance: 158.0
click at [608, 32] on h3 "SDC LE CLOS MARGUERITE - METFRA000005389_19555137344909-CA1" at bounding box center [477, 33] width 680 height 28
copy h3 "19555137344909"
click at [896, 83] on div "Clients SDC LE CLOS MARGUERITE - METFRA000005389_19555137344909-CA1 Situation A…" at bounding box center [775, 406] width 1450 height 812
drag, startPoint x: 768, startPoint y: 26, endPoint x: 411, endPoint y: 29, distance: 357.0
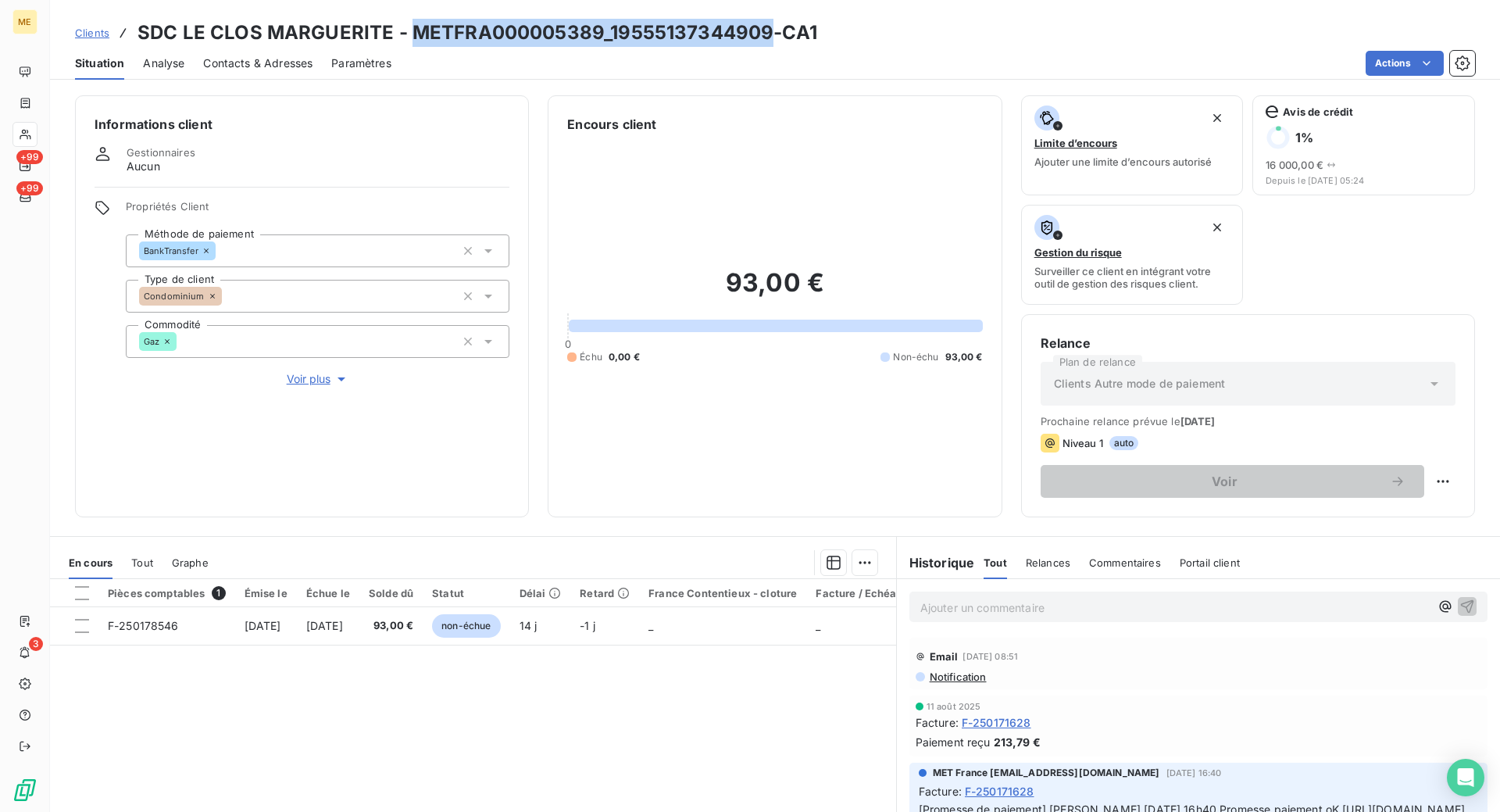
click at [411, 29] on h3 "SDC LE CLOS MARGUERITE - METFRA000005389_19555137344909-CA1" at bounding box center [477, 33] width 680 height 28
copy h3 "METFRA000005389_19555137344909"
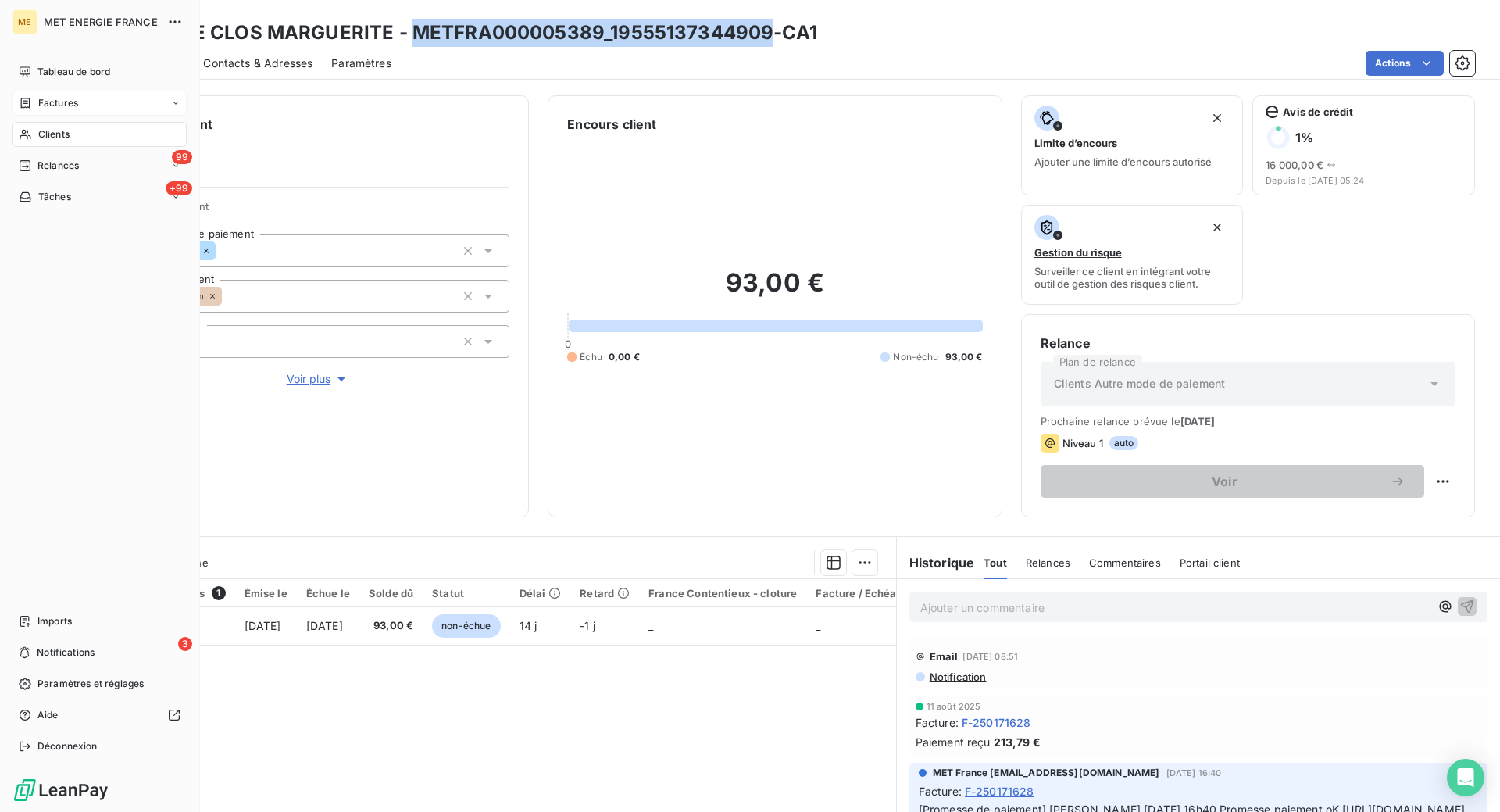
click at [32, 108] on icon at bounding box center [26, 102] width 13 height 12
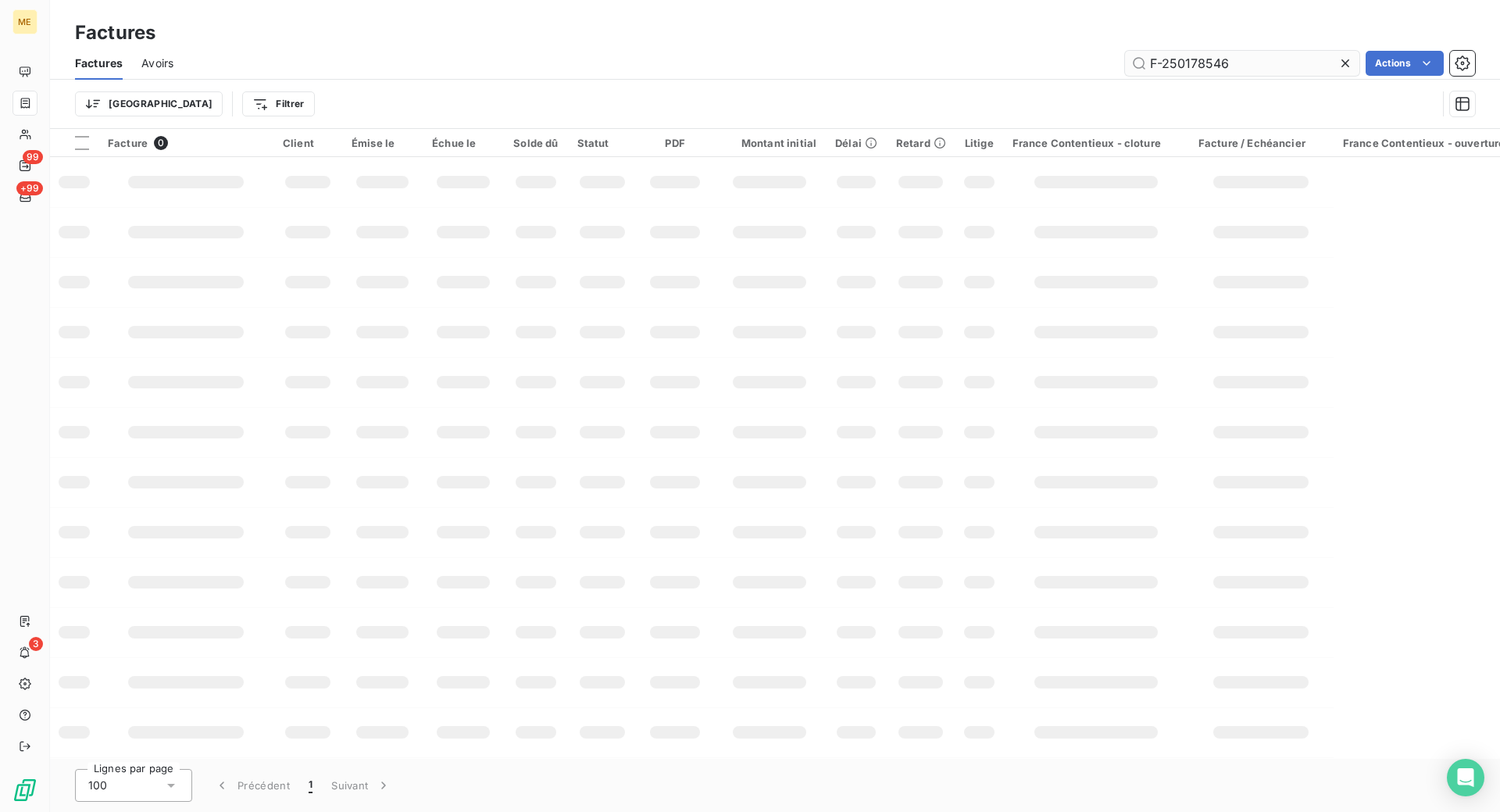
drag, startPoint x: 1243, startPoint y: 63, endPoint x: 1148, endPoint y: 71, distance: 95.3
click at [1148, 71] on input "F-250178546" at bounding box center [1242, 63] width 234 height 25
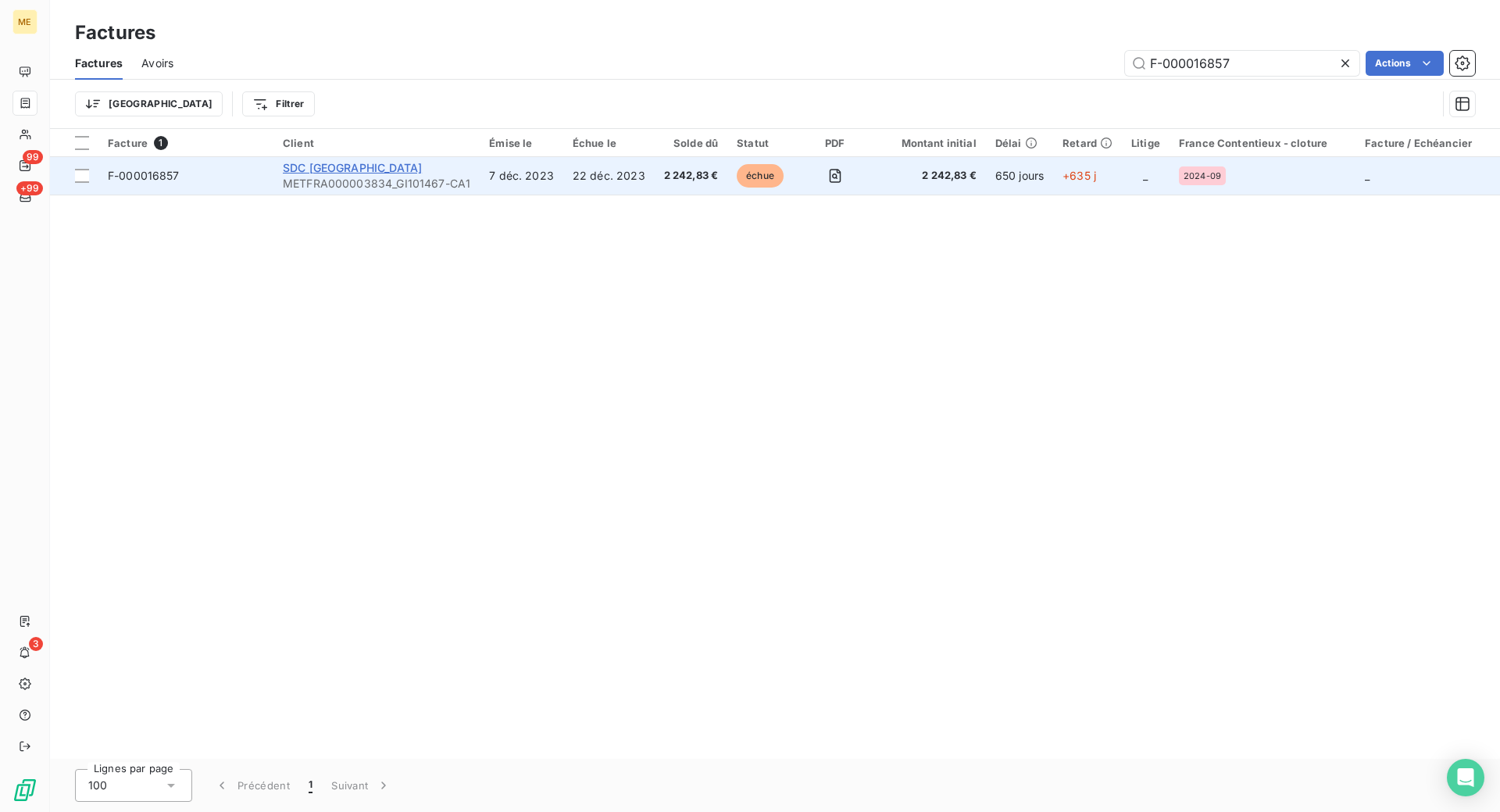
type input "F-000016857"
click at [422, 164] on span "SDC [GEOGRAPHIC_DATA]" at bounding box center [352, 167] width 139 height 13
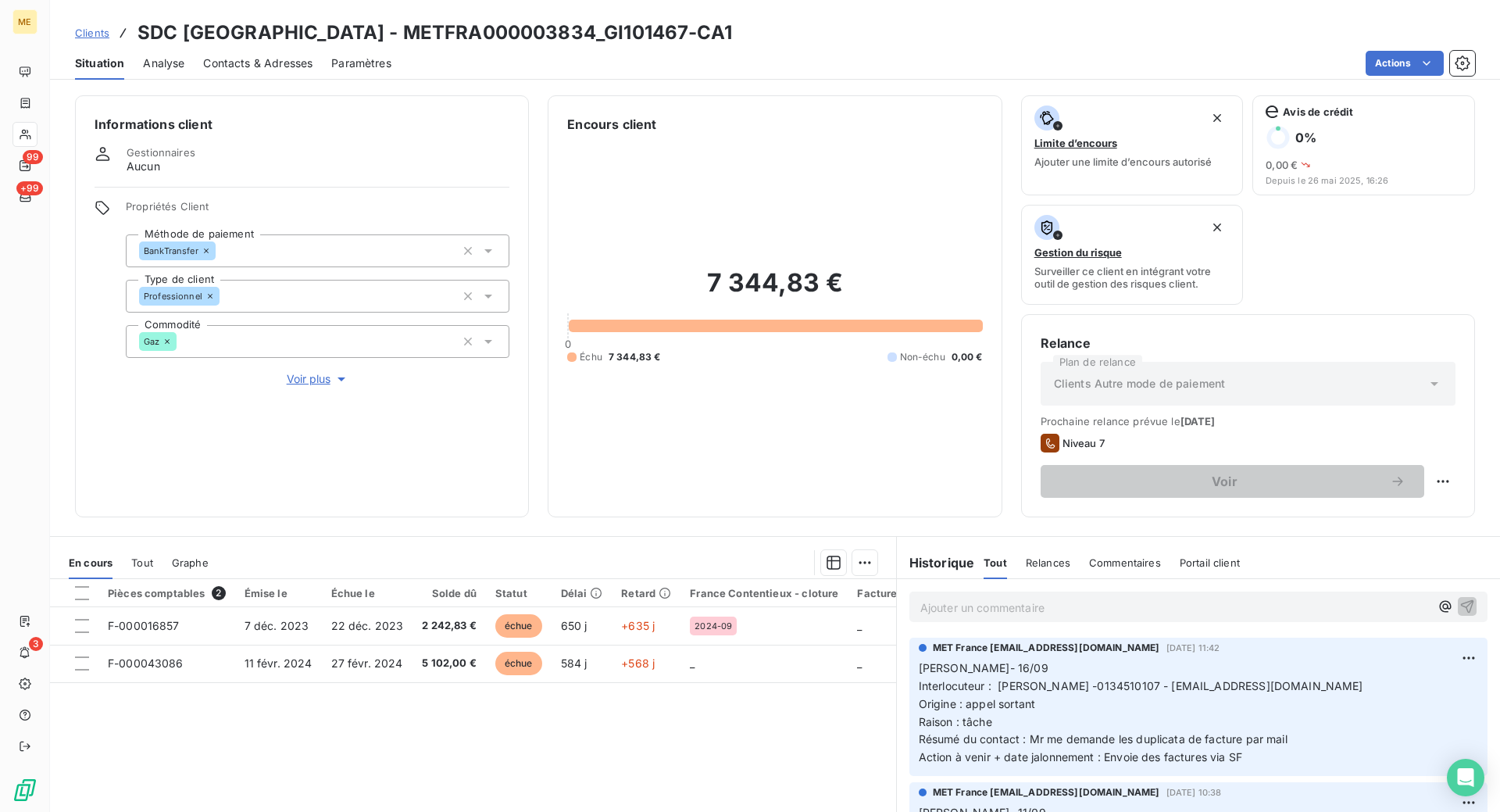
click at [540, 517] on div "Informations client Gestionnaires Aucun Propriétés Client Méthode de paiement B…" at bounding box center [775, 449] width 1450 height 726
drag, startPoint x: 529, startPoint y: 518, endPoint x: 324, endPoint y: 514, distance: 205.0
click at [529, 518] on div "Informations client Gestionnaires Aucun Propriétés Client Méthode de paiement B…" at bounding box center [775, 449] width 1450 height 726
click at [1056, 600] on p "Ajouter un commentaire ﻿" at bounding box center [1175, 607] width 510 height 19
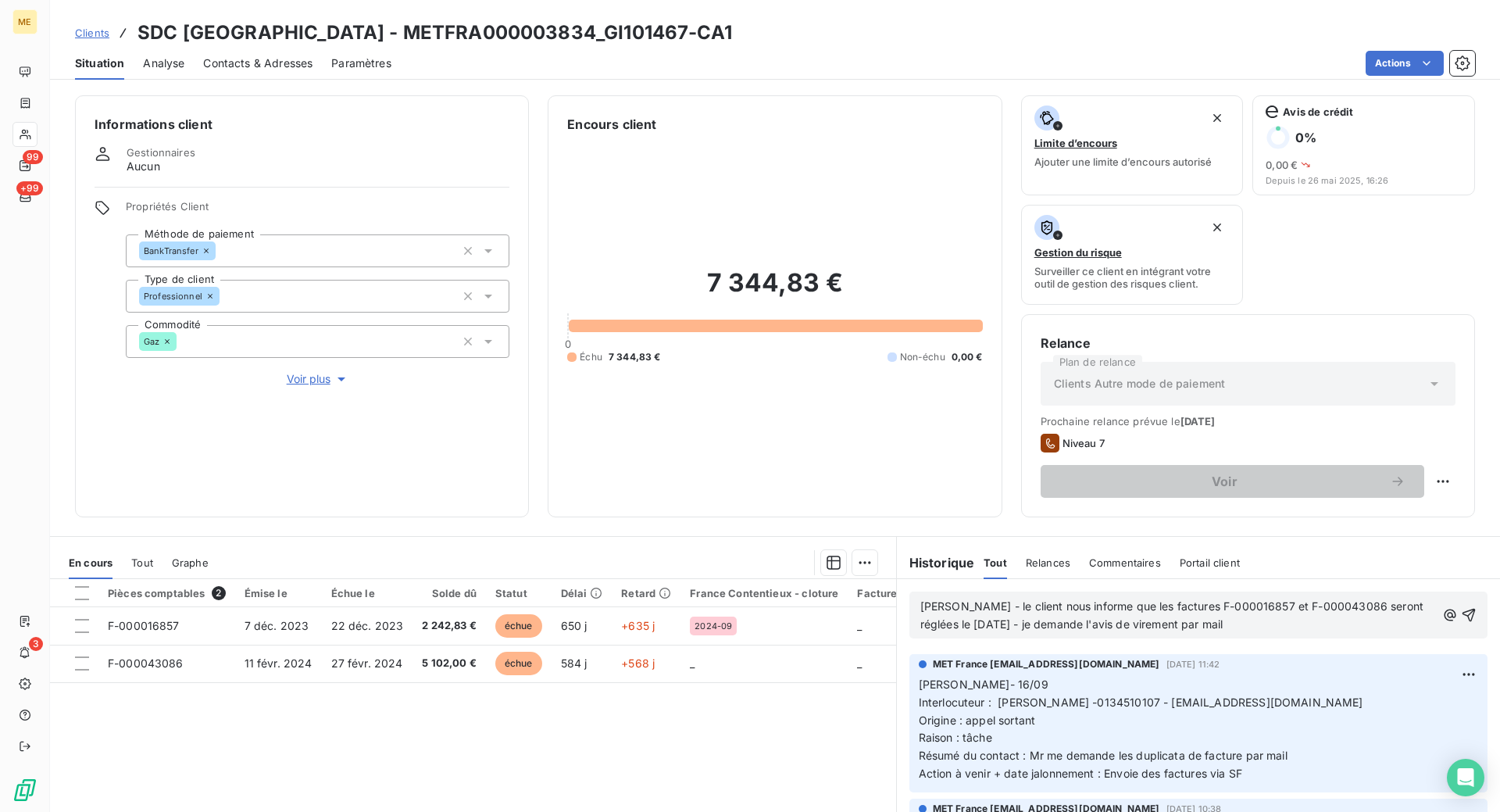
click at [1239, 603] on span "[PERSON_NAME] - le client nous informe que les factures F-000016857 et F-000043…" at bounding box center [1174, 615] width 507 height 32
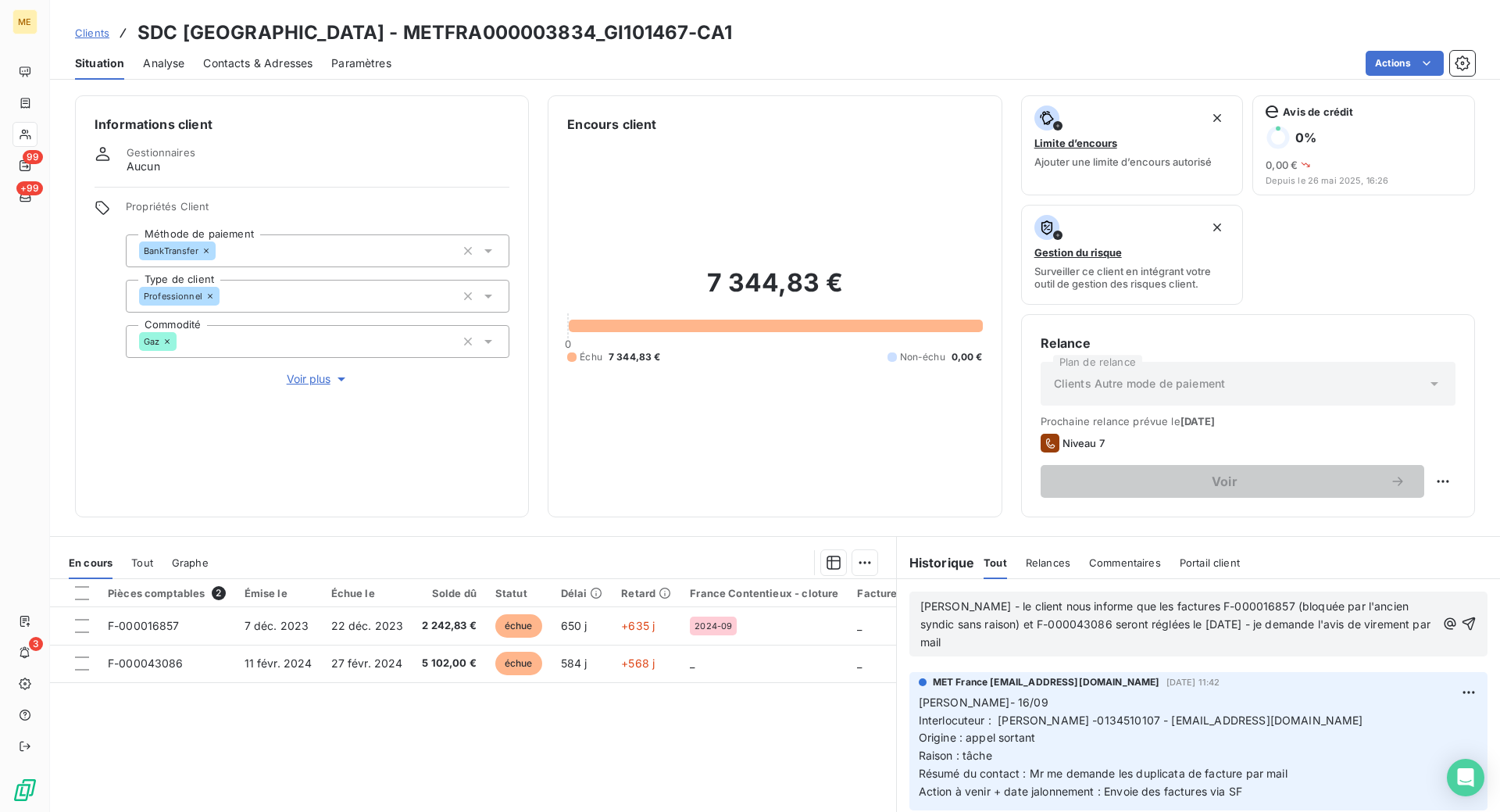
click at [1044, 622] on span "[PERSON_NAME] - le client nous informe que les factures F-000016857 (bloquée pa…" at bounding box center [1177, 624] width 514 height 49
click at [1451, 625] on div "[PERSON_NAME] - le client nous informe que les factures F-000016857 (bloquée pa…" at bounding box center [1199, 624] width 578 height 65
click at [1463, 624] on icon "button" at bounding box center [1469, 624] width 13 height 13
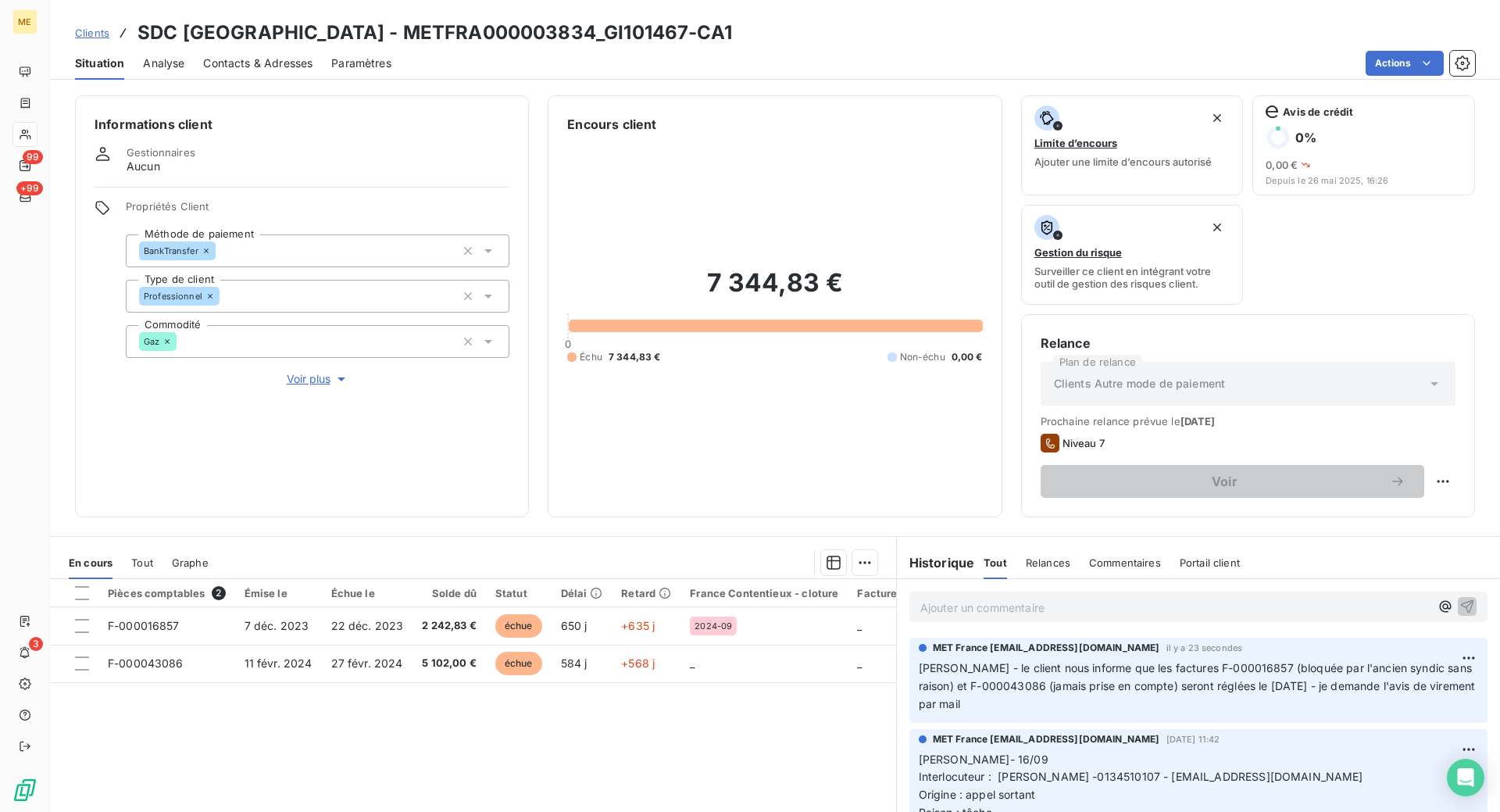
drag, startPoint x: 719, startPoint y: 35, endPoint x: 636, endPoint y: 32, distance: 83.1
click at [636, 32] on h3 "SDC [GEOGRAPHIC_DATA] - METFRA000003834_GI101467-CA1" at bounding box center [435, 33] width 595 height 28
copy h3 "GI101467"
click at [96, 30] on span "Clients" at bounding box center [92, 33] width 34 height 12
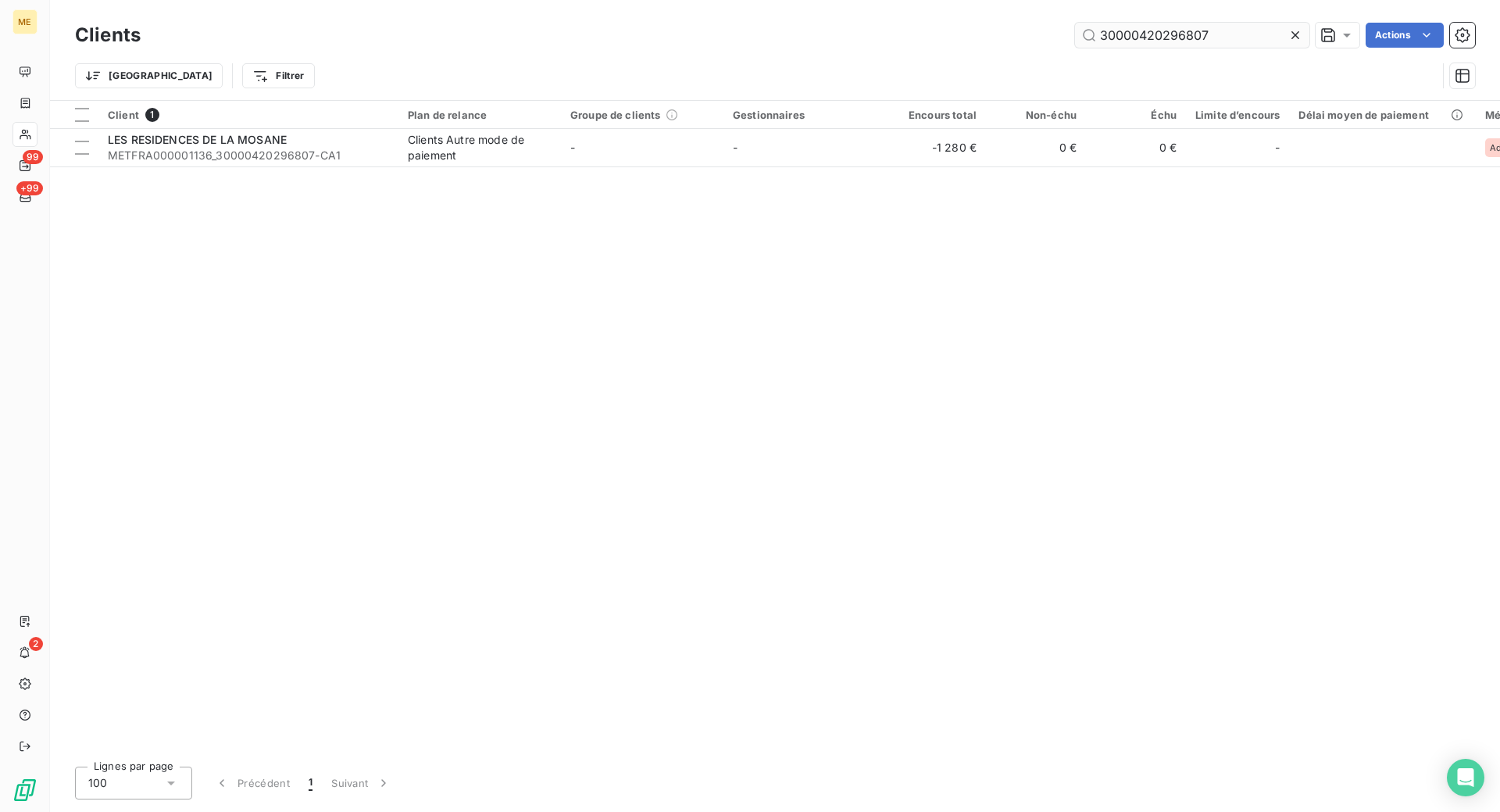
click at [1186, 39] on input "30000420296807" at bounding box center [1192, 35] width 234 height 25
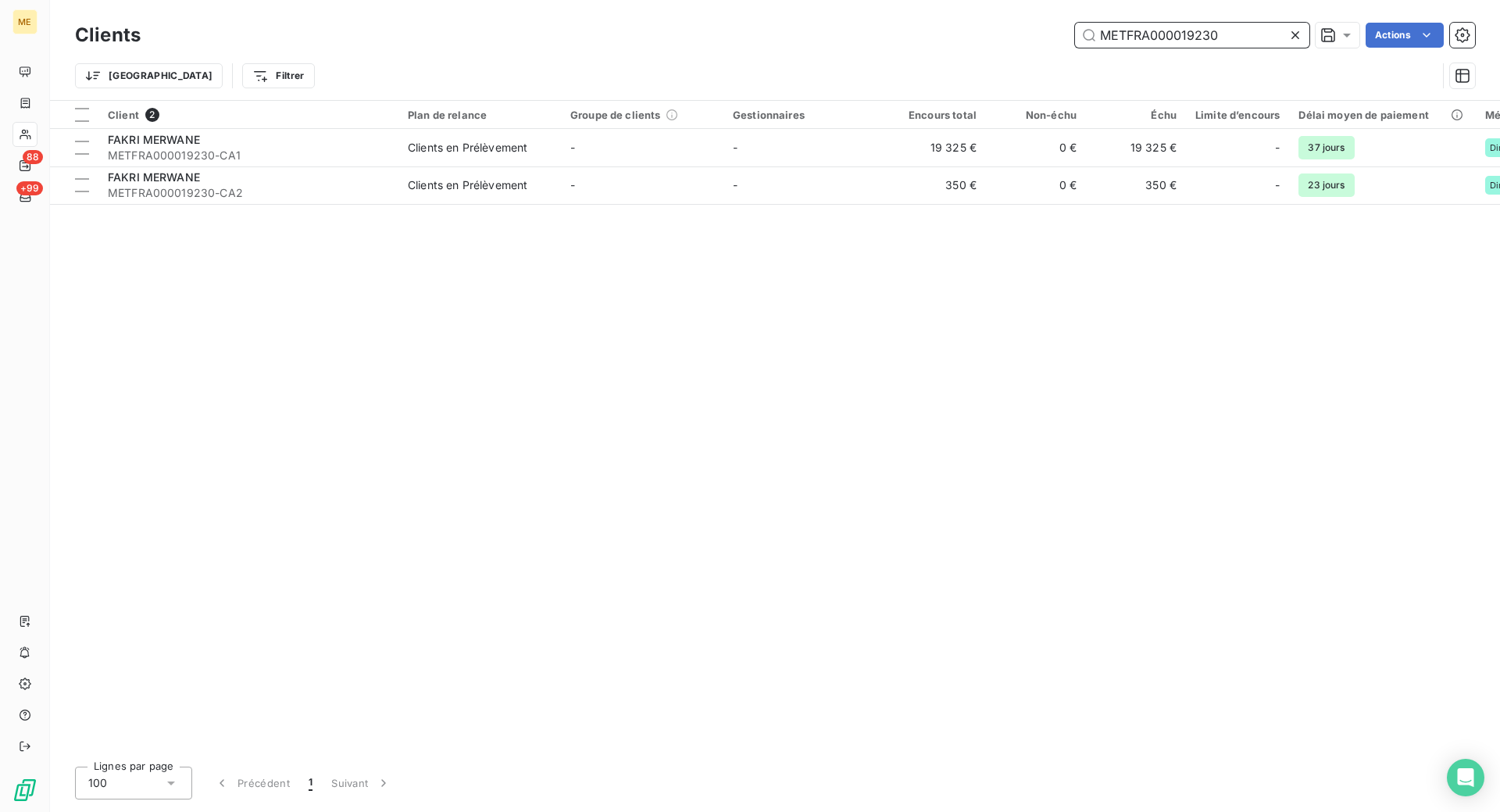
click at [1186, 33] on input "METFRA000019230" at bounding box center [1192, 35] width 234 height 25
paste input "04389724980503"
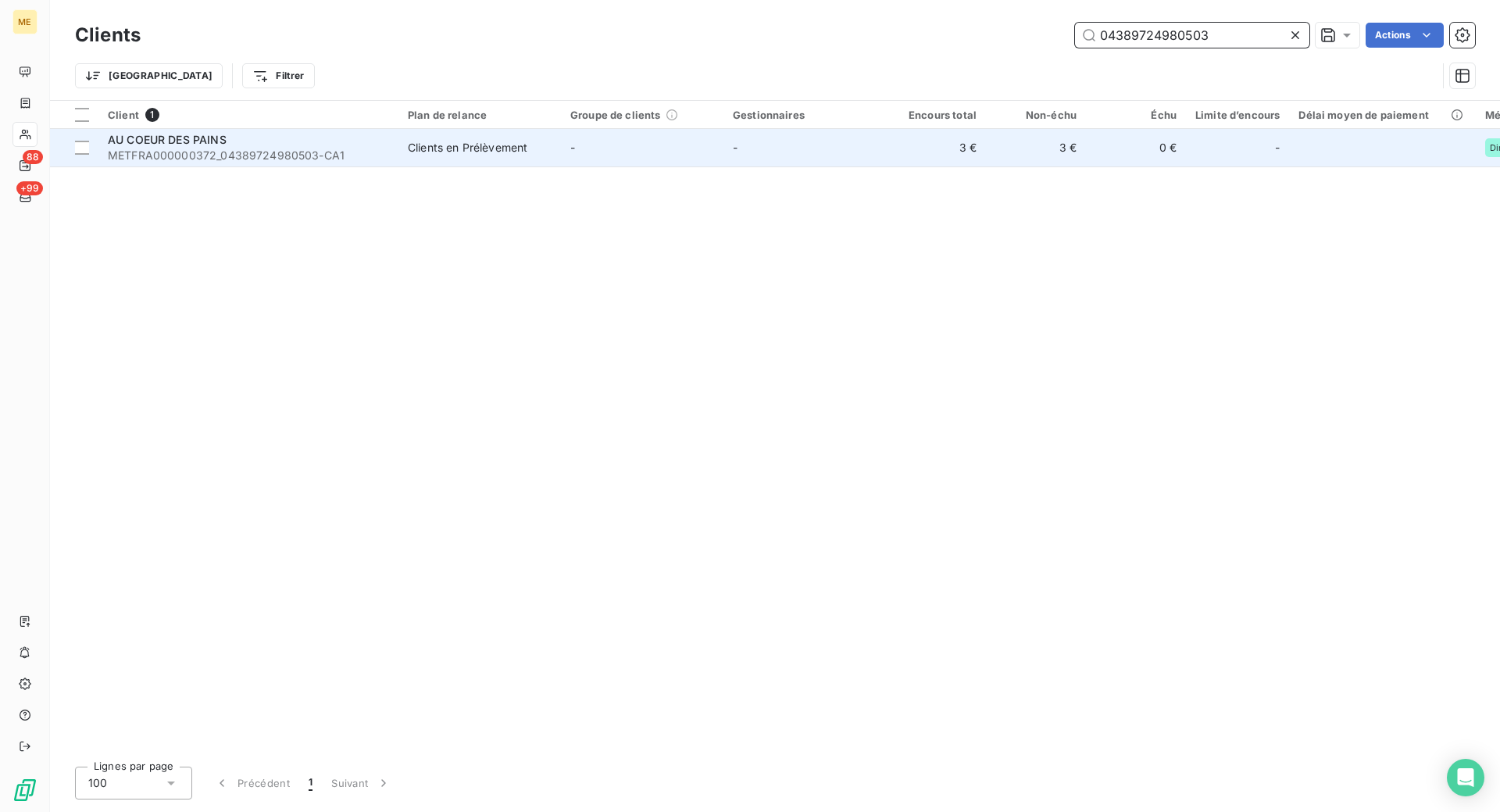
type input "04389724980503"
click at [281, 152] on span "METFRA000000372_04389724980503-CA1" at bounding box center [249, 155] width 281 height 15
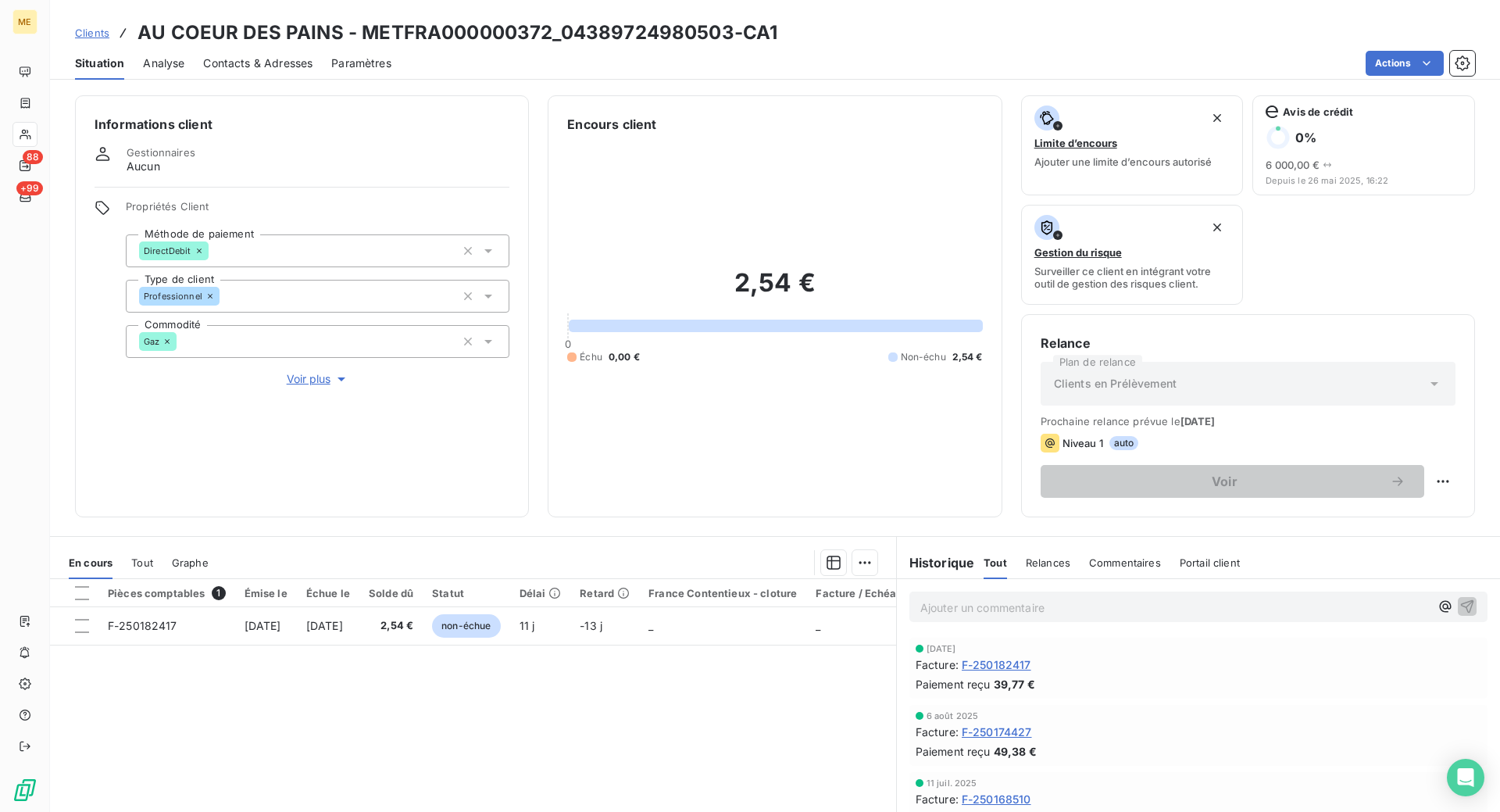
click at [320, 369] on div "Propriétés Client Méthode de paiement DirectDebit Type de client Professionnel …" at bounding box center [318, 294] width 384 height 187
click at [320, 371] on span "Voir plus" at bounding box center [318, 379] width 62 height 15
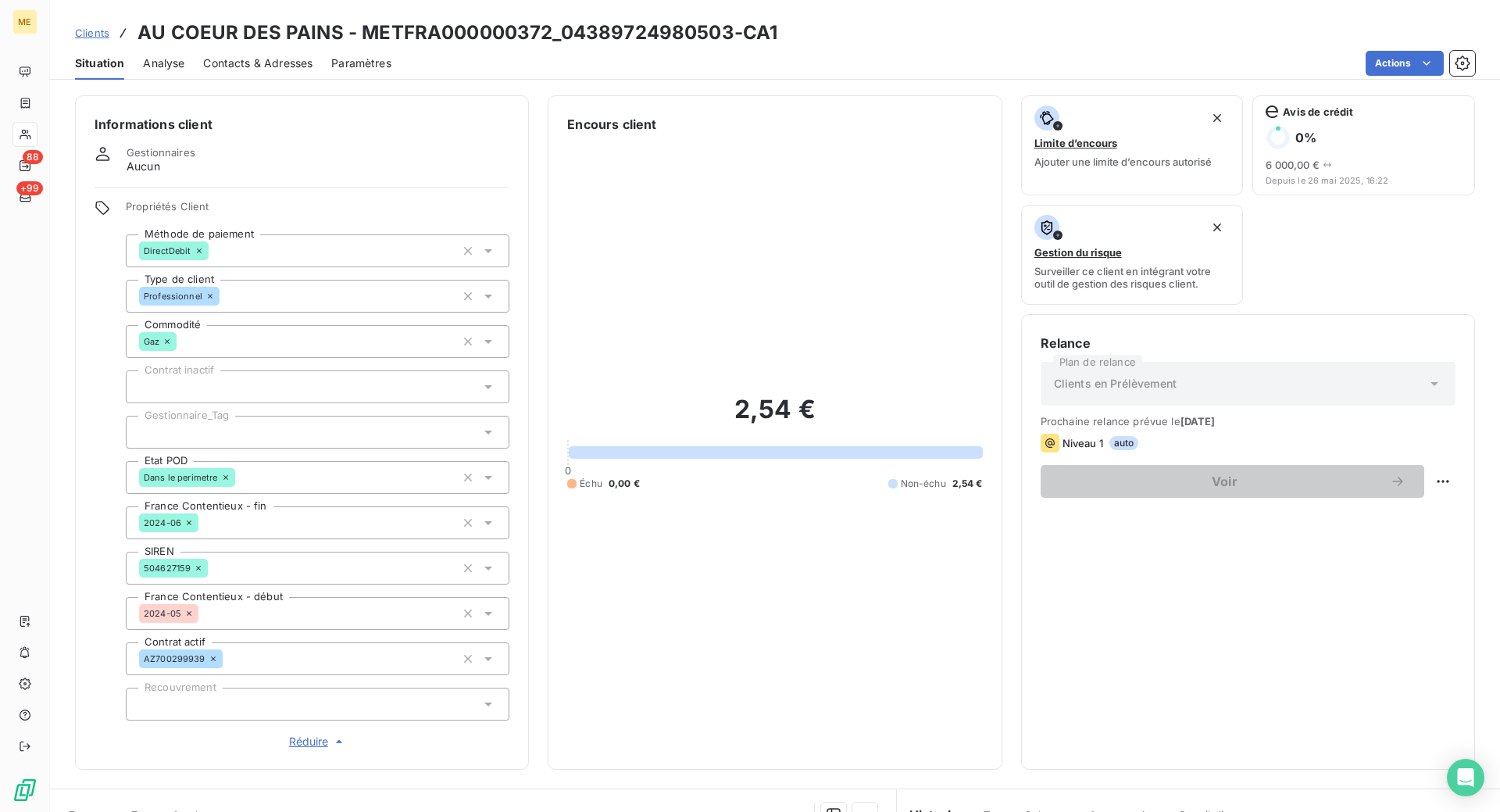
click at [314, 741] on span "Réduire" at bounding box center [318, 741] width 57 height 15
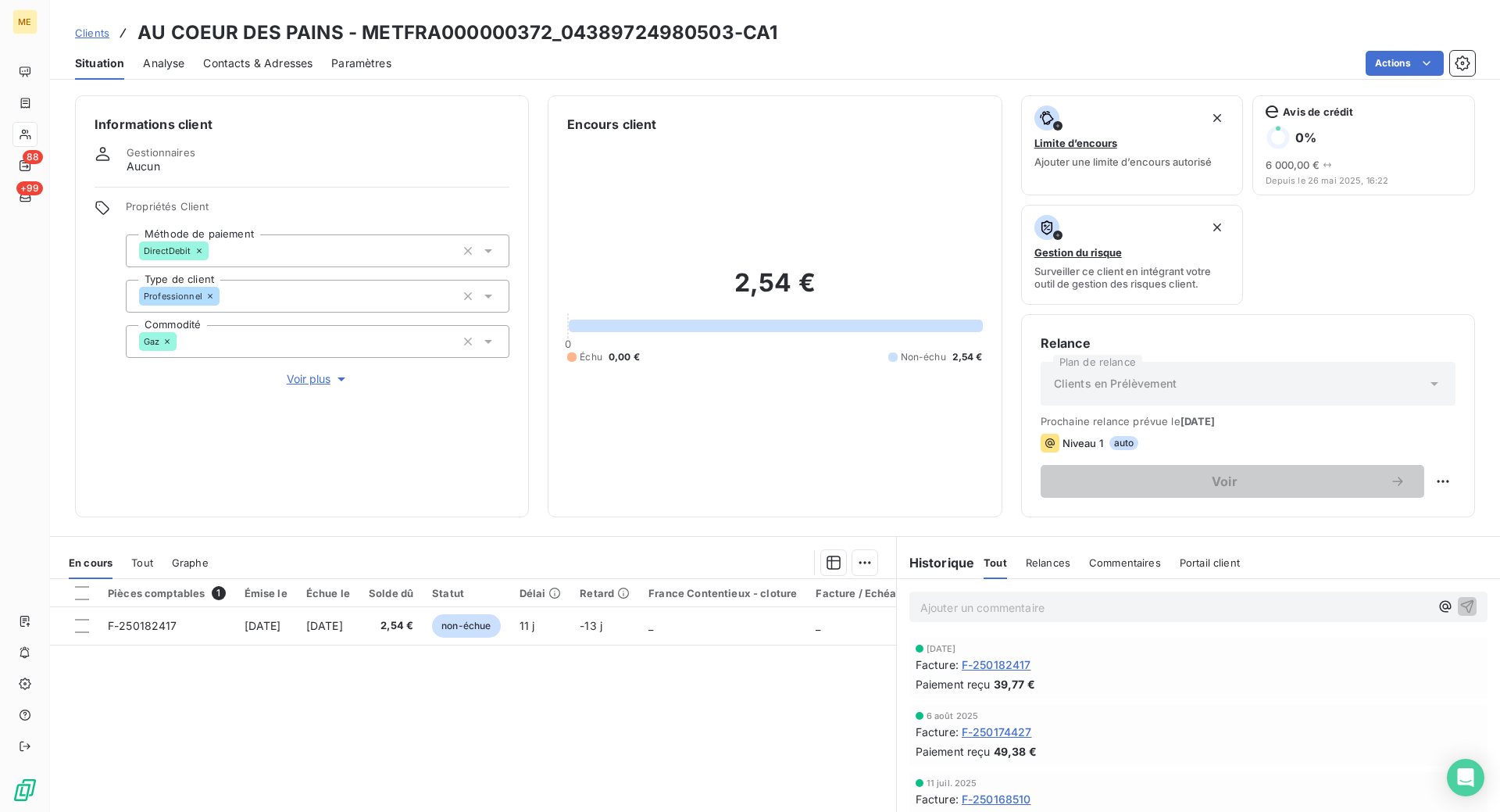
click at [534, 400] on div "Informations client Gestionnaires Aucun Propriétés Client Méthode de paiement D…" at bounding box center [775, 306] width 1450 height 422
